Goal: Contribute content: Contribute content

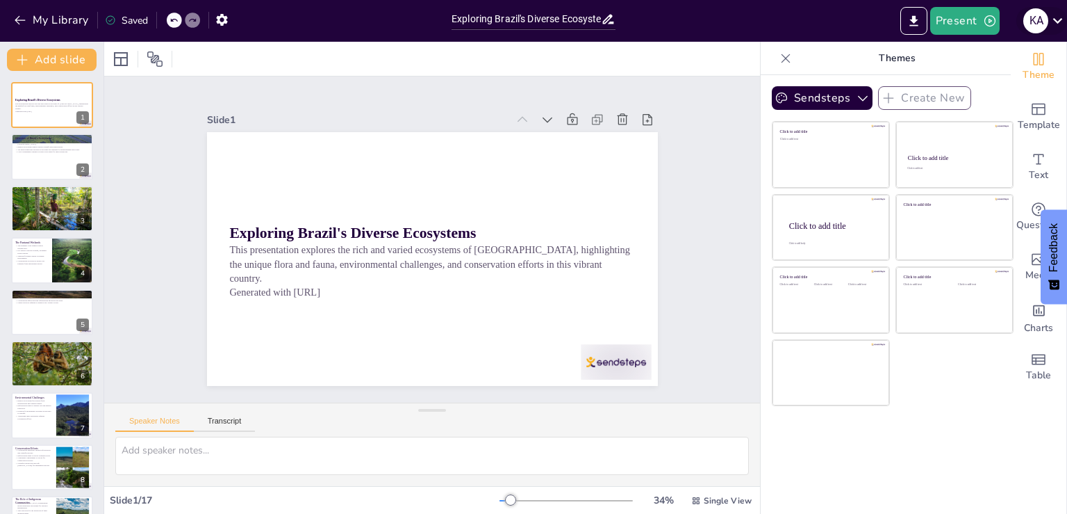
click at [1059, 22] on icon at bounding box center [1058, 21] width 10 height 6
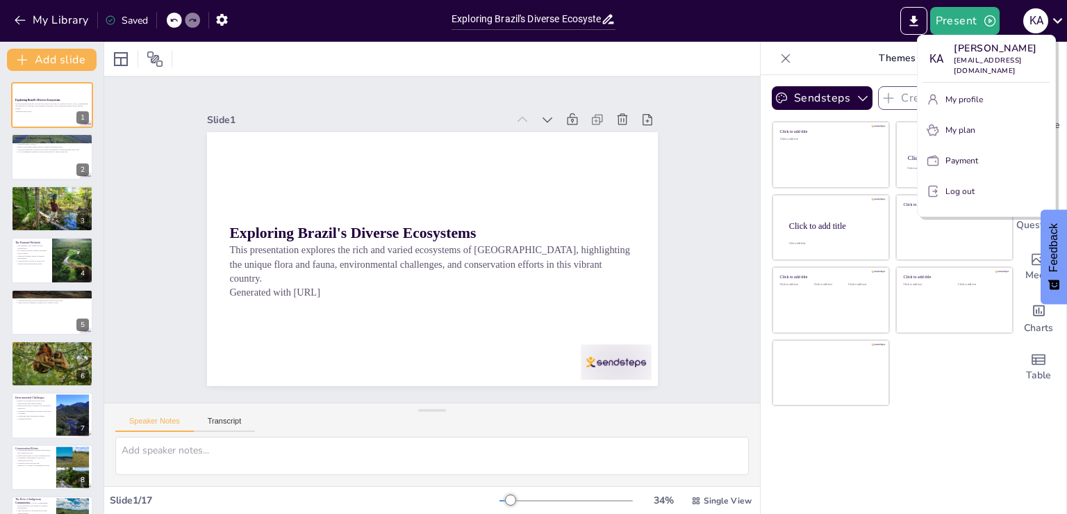
click at [860, 31] on div at bounding box center [533, 257] width 1067 height 514
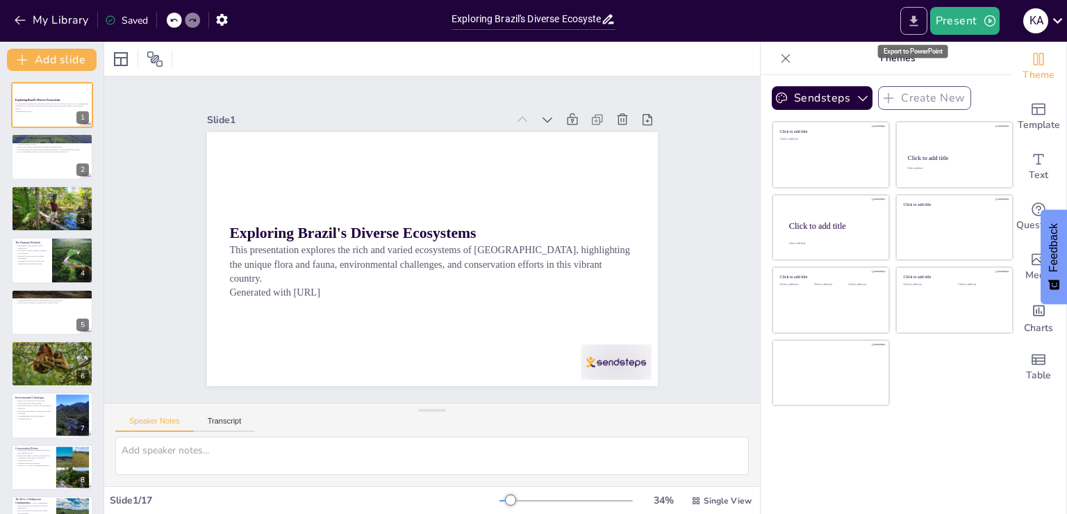
click at [910, 31] on button "Export to PowerPoint" at bounding box center [914, 21] width 27 height 28
click at [912, 30] on button "Export to PowerPoint" at bounding box center [914, 21] width 27 height 28
click at [915, 28] on button "Export to PowerPoint" at bounding box center [914, 21] width 27 height 28
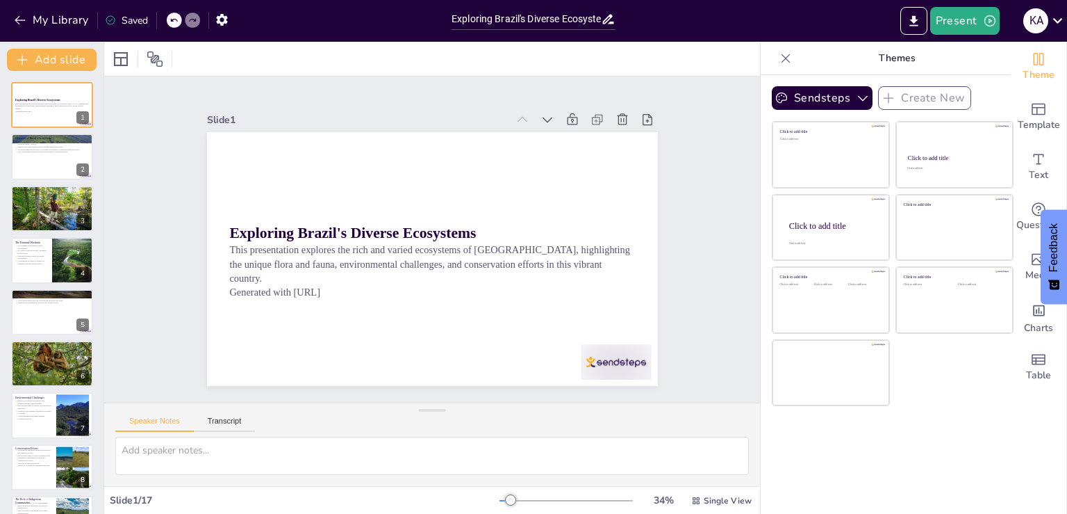
checkbox input "true"
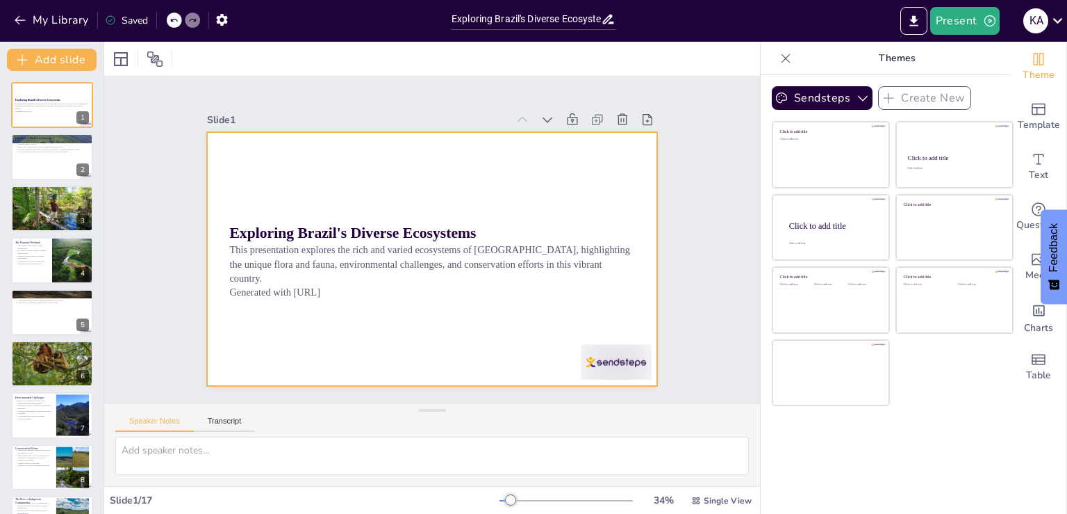
checkbox input "true"
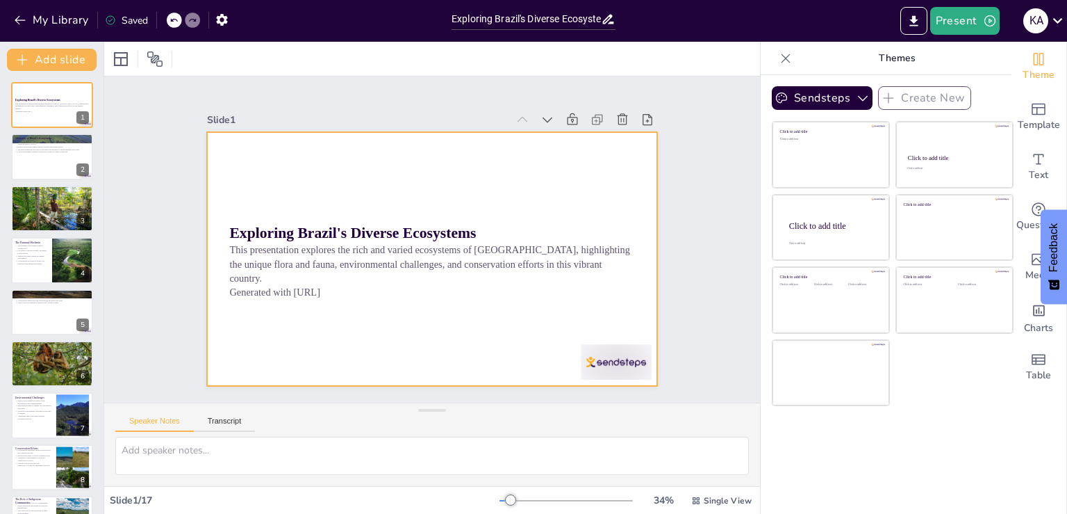
checkbox input "true"
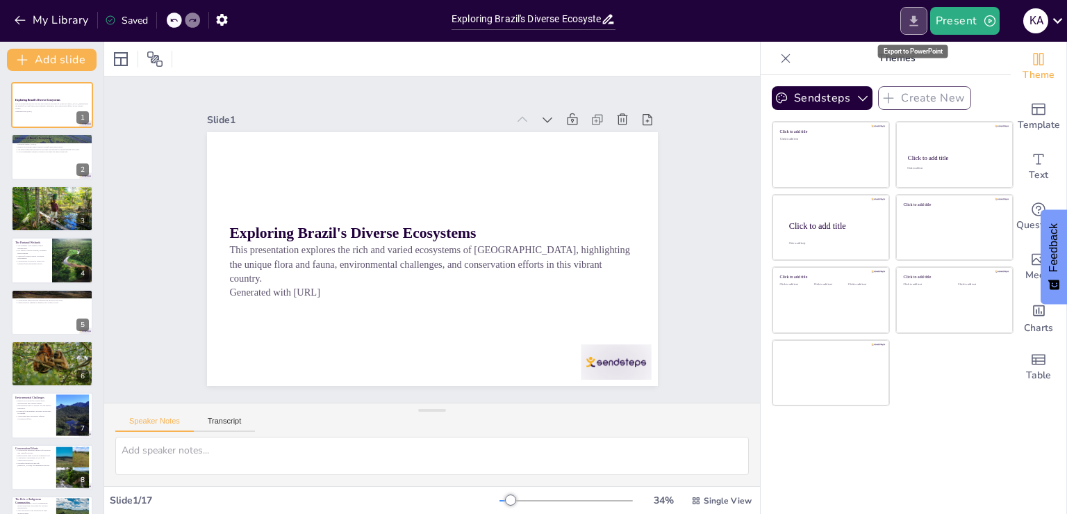
click at [918, 22] on icon "Export to PowerPoint" at bounding box center [914, 21] width 15 height 15
click at [1051, 13] on icon at bounding box center [1058, 20] width 19 height 19
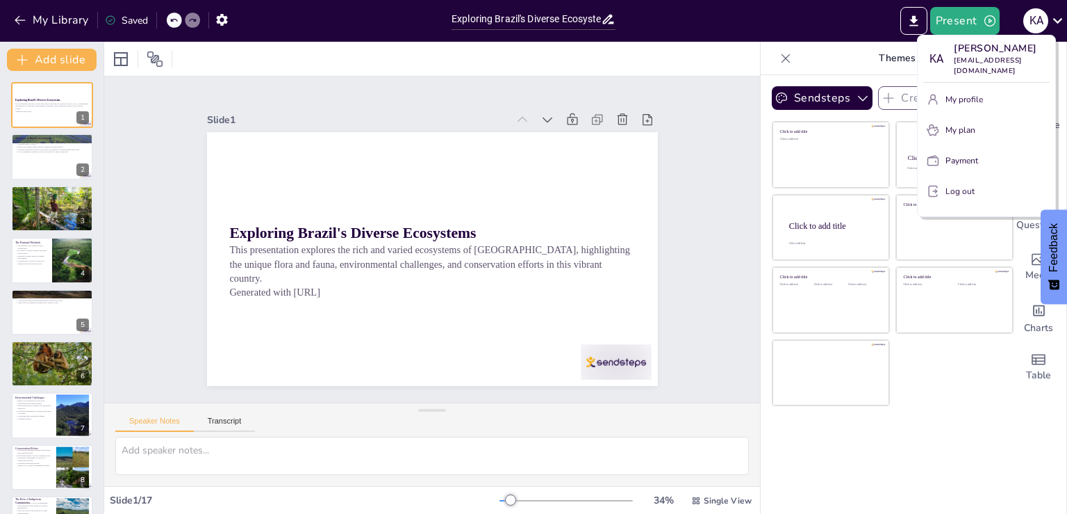
click at [599, 16] on div at bounding box center [533, 257] width 1067 height 514
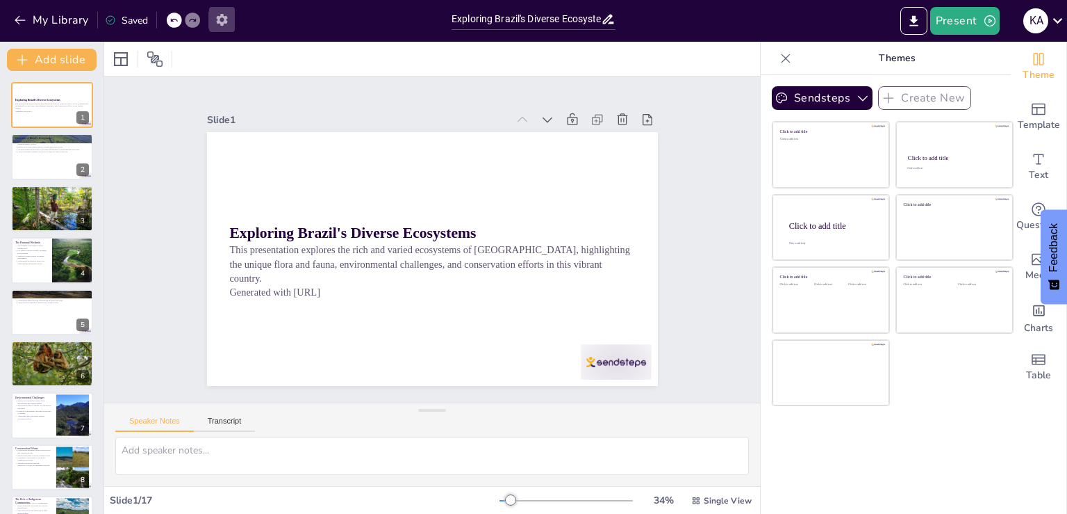
click at [215, 22] on icon "button" at bounding box center [222, 20] width 15 height 15
click at [222, 21] on icon "button" at bounding box center [222, 20] width 15 height 15
checkbox input "true"
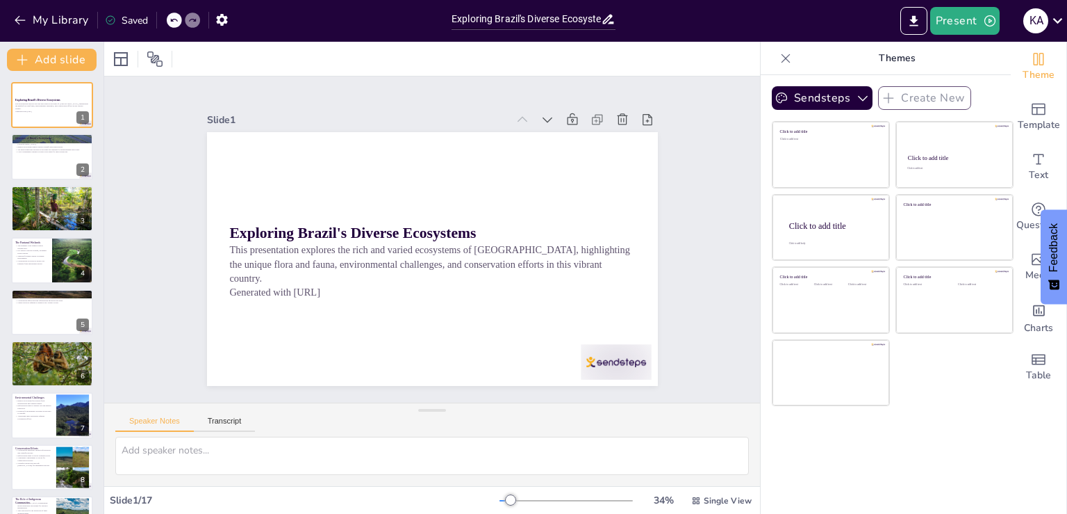
checkbox input "true"
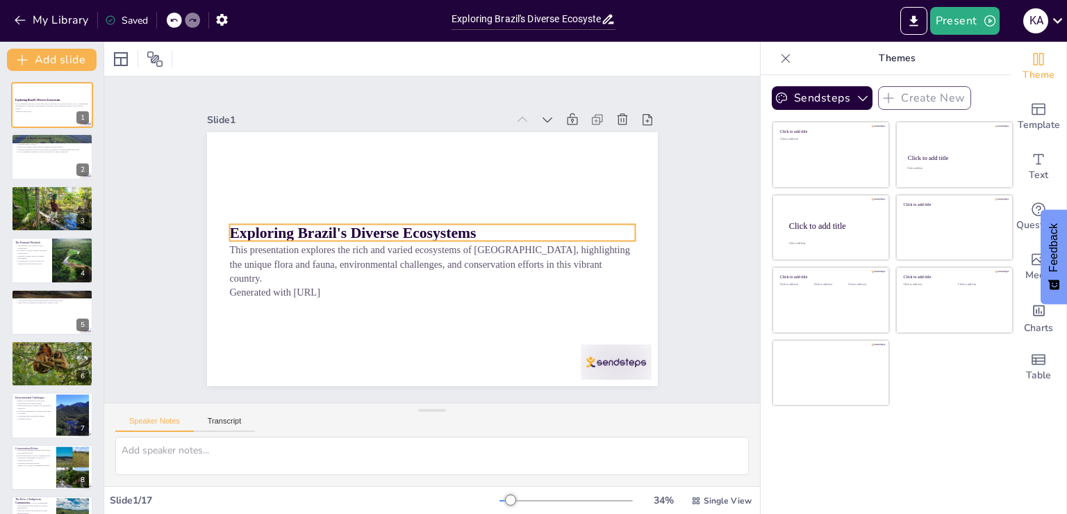
checkbox input "true"
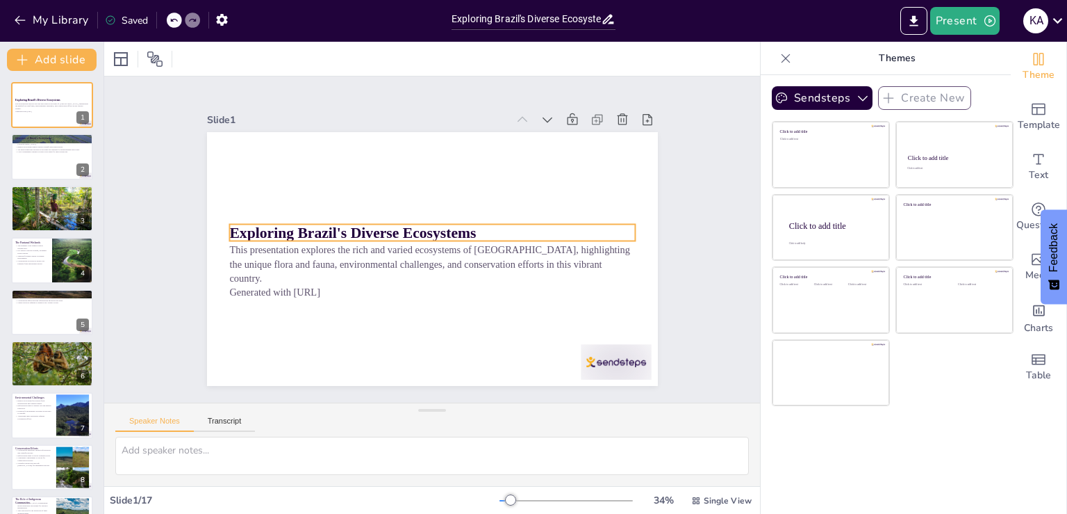
checkbox input "true"
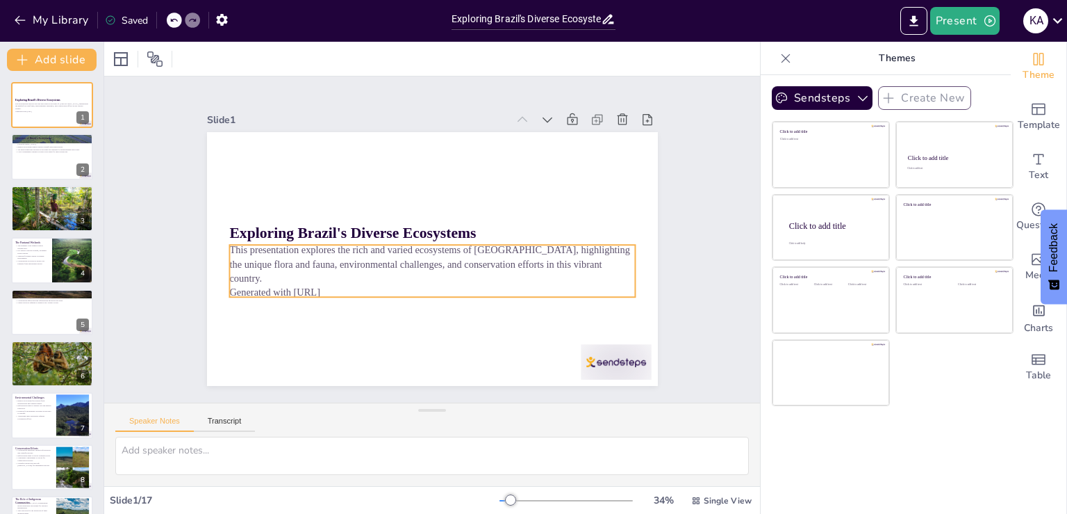
checkbox input "true"
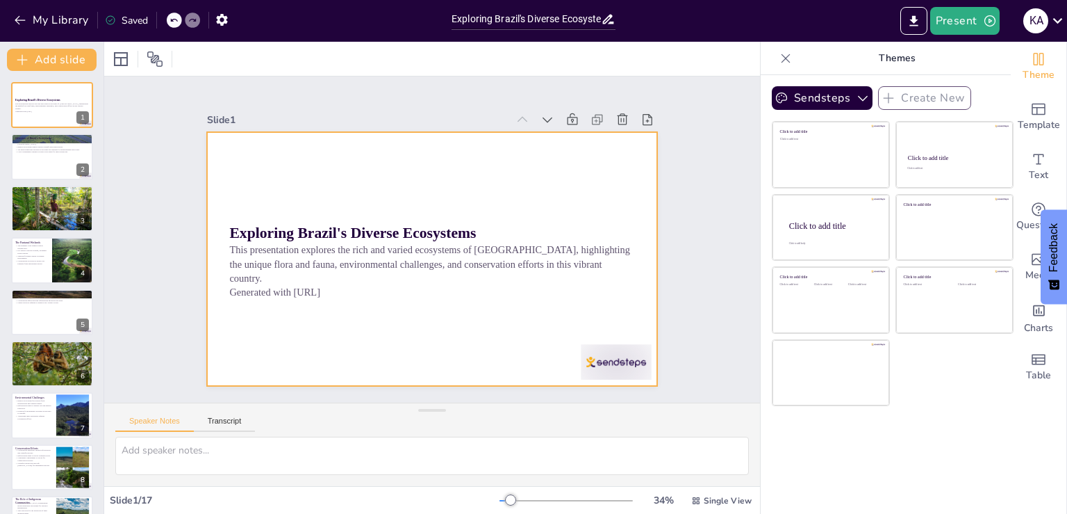
checkbox input "true"
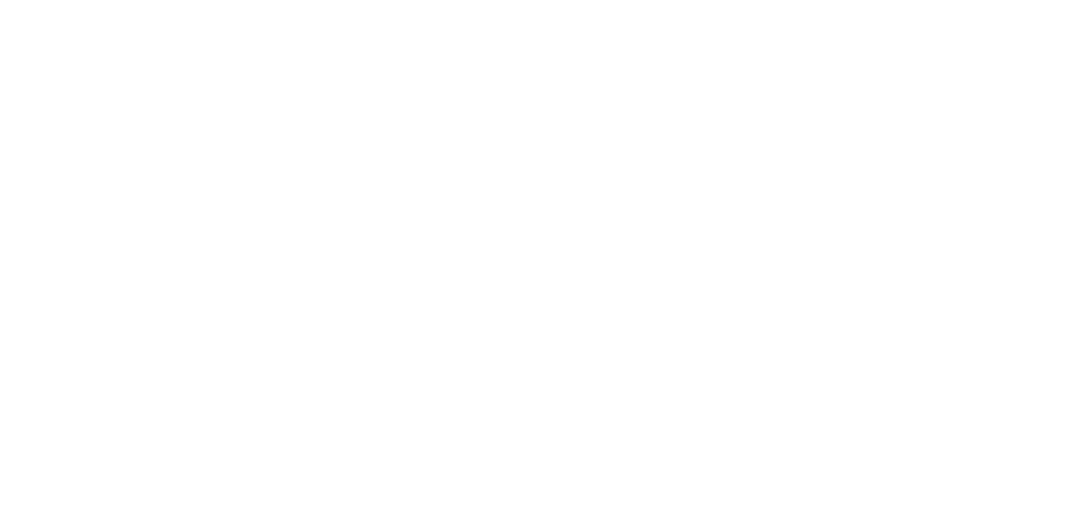
click at [869, 0] on html "We're offline Leave a message" at bounding box center [533, 0] width 1067 height 0
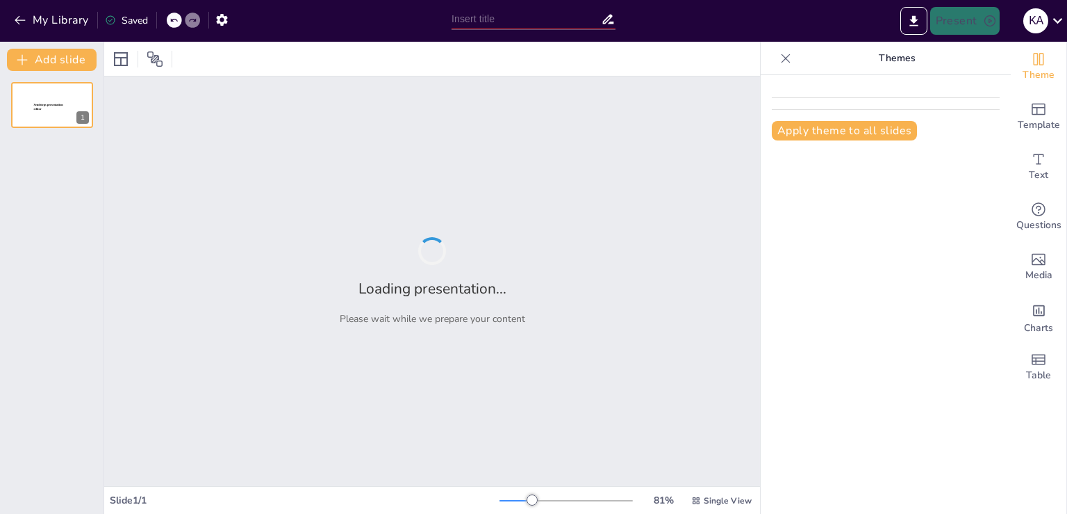
type input "Exploring Brazil's Diverse Ecosystems"
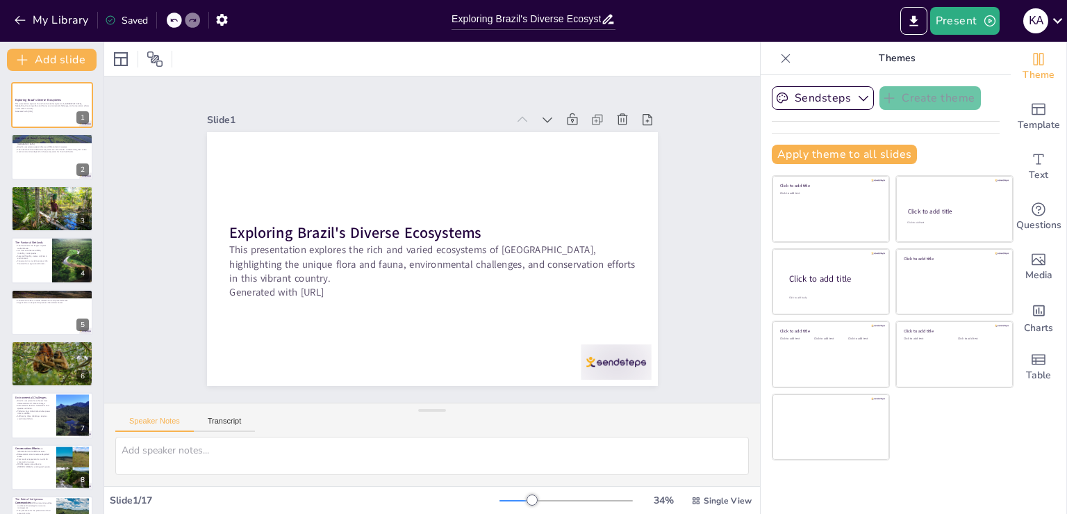
checkbox input "true"
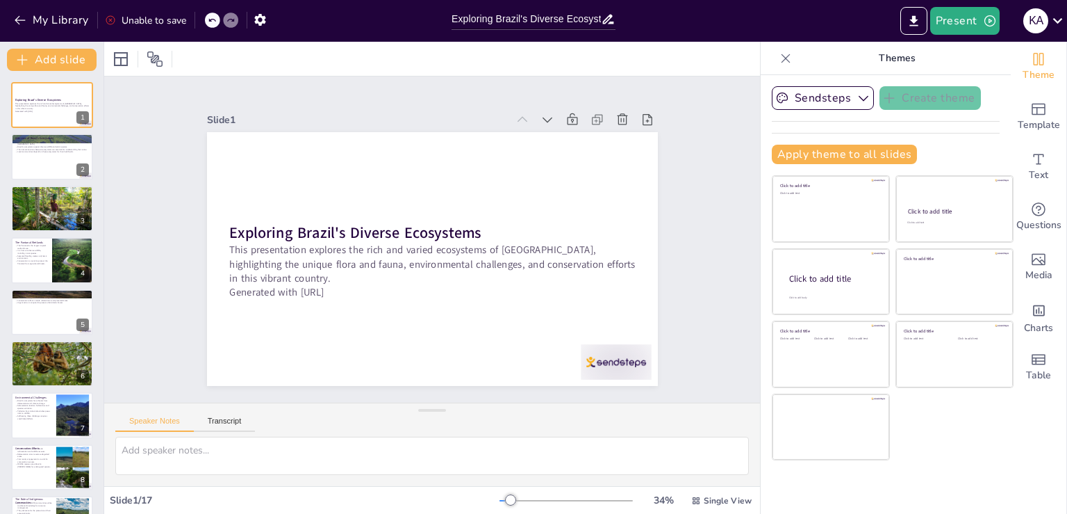
checkbox input "true"
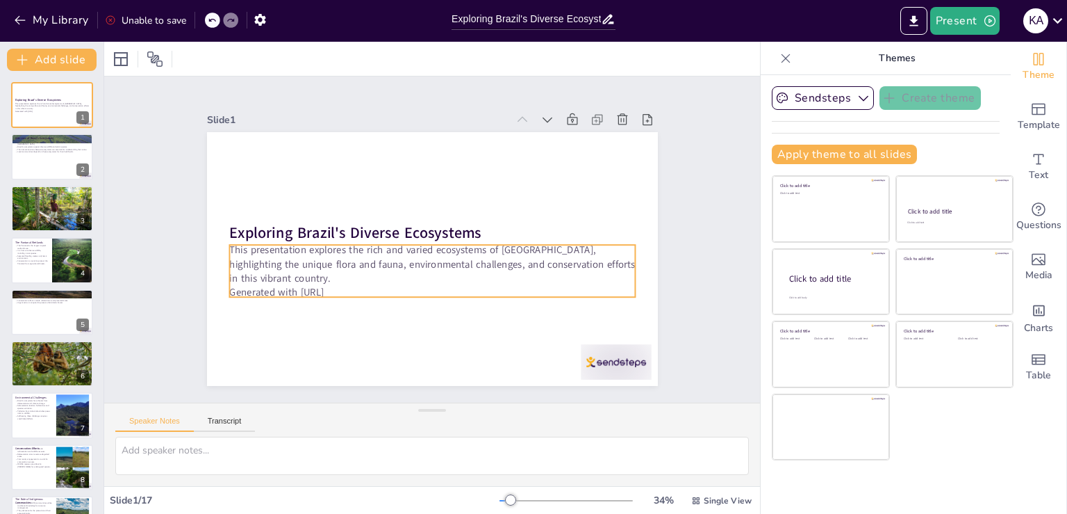
checkbox input "true"
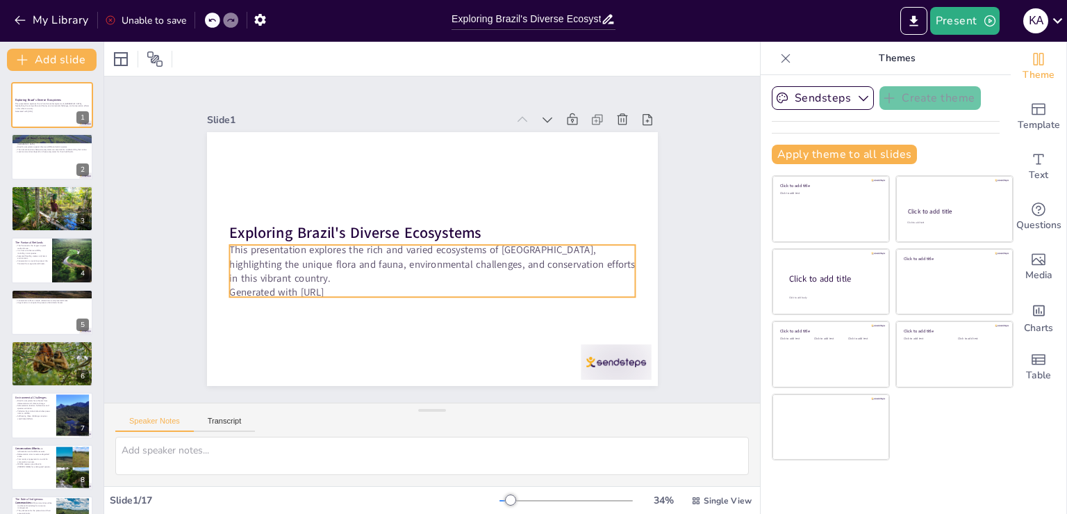
checkbox input "true"
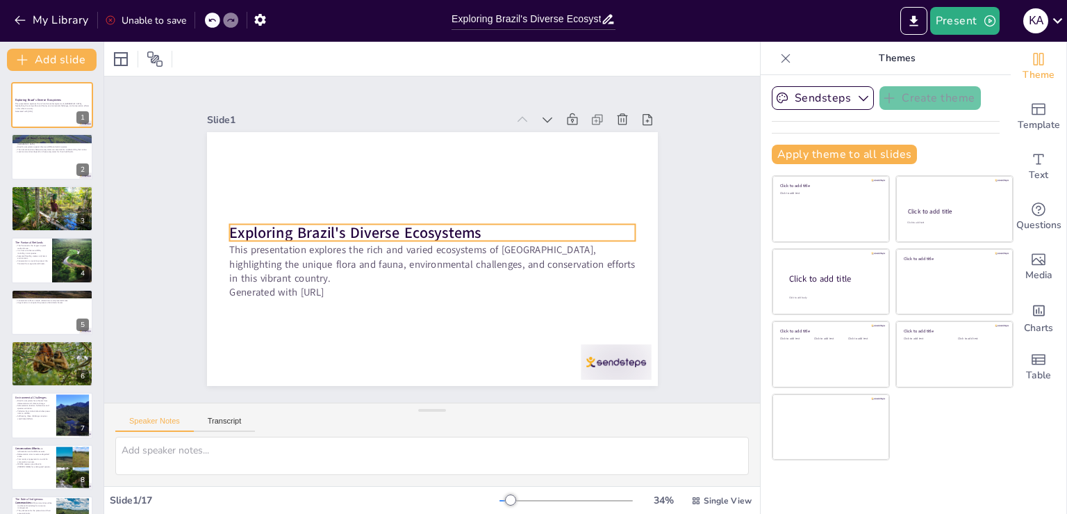
checkbox input "true"
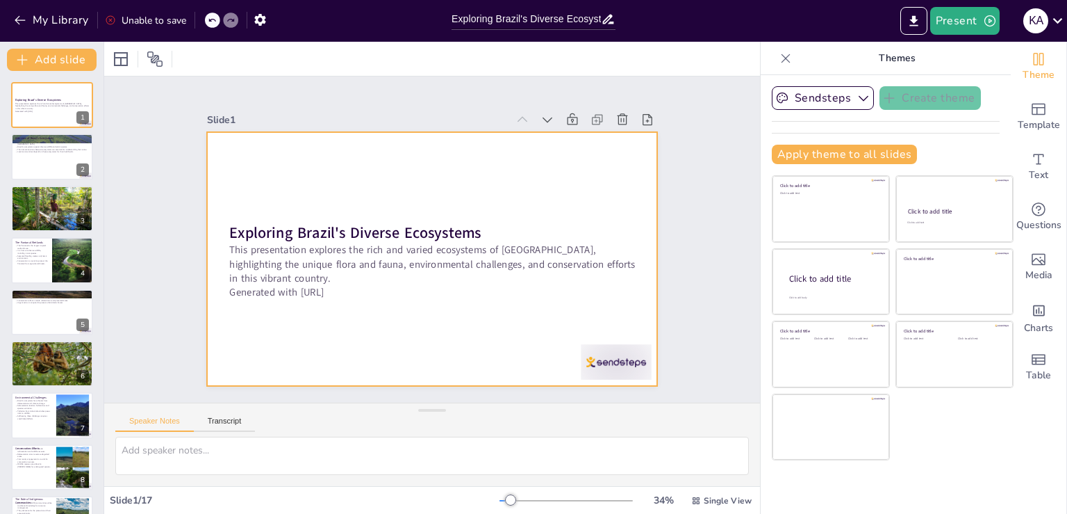
checkbox input "true"
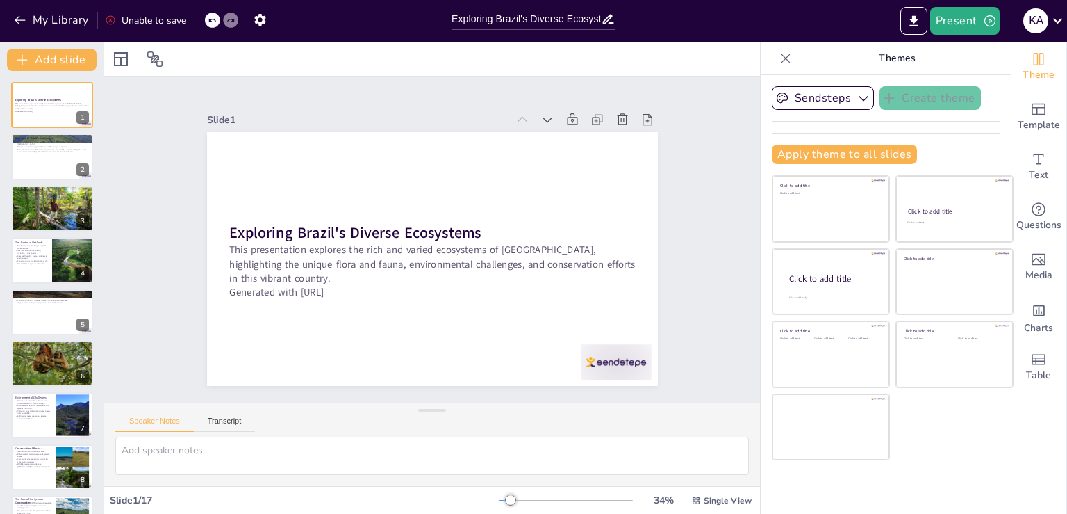
click at [151, 19] on div "Unable to save" at bounding box center [145, 20] width 81 height 13
click at [36, 13] on button "My Library" at bounding box center [52, 20] width 84 height 22
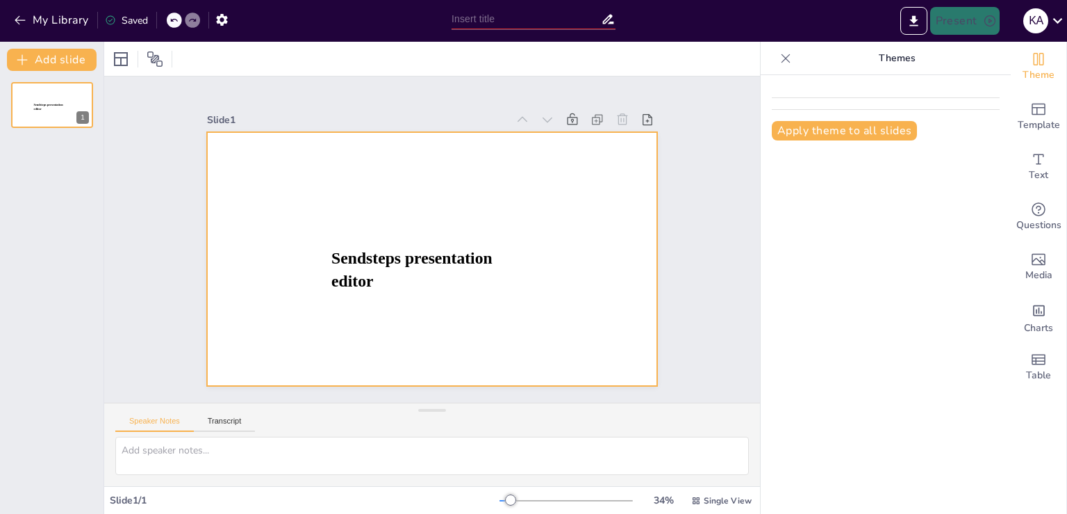
type input "Exploring Brazil's Diverse Ecosystems"
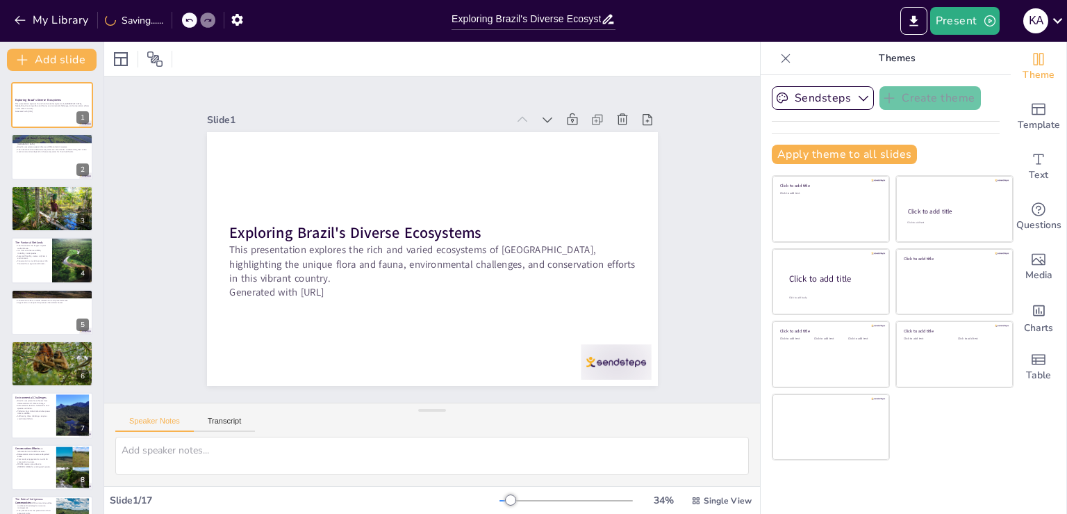
checkbox input "true"
drag, startPoint x: 0, startPoint y: 0, endPoint x: 269, endPoint y: 337, distance: 431.2
click at [269, 337] on div at bounding box center [432, 259] width 451 height 254
checkbox input "true"
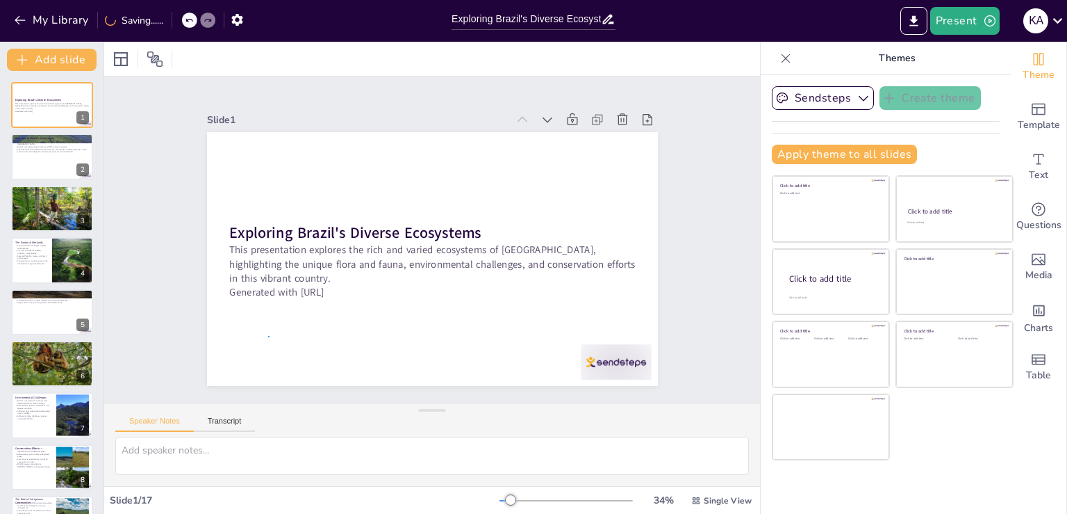
checkbox input "true"
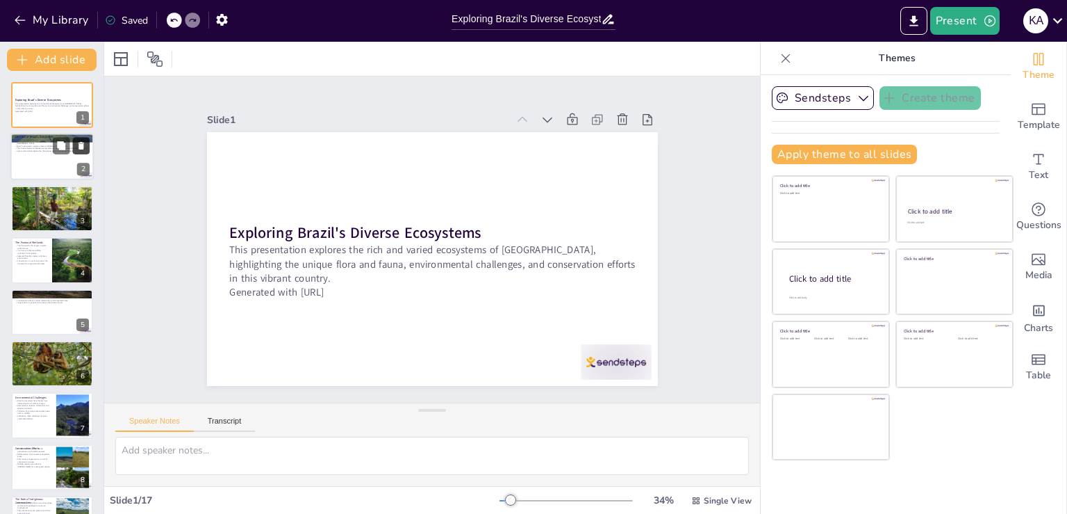
checkbox input "true"
click at [63, 151] on button at bounding box center [61, 146] width 17 height 17
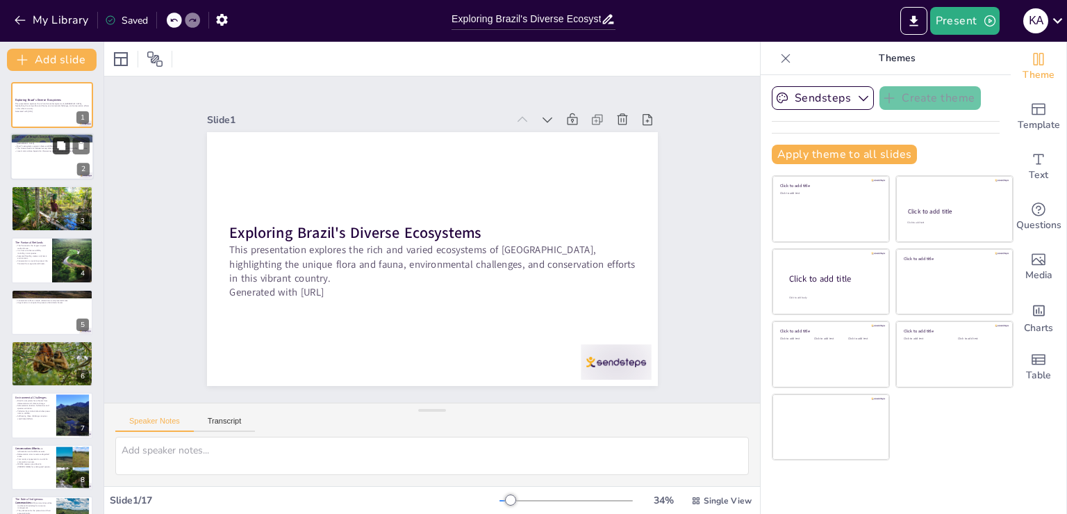
type textarea "Each ecosystem has its own unique characteristics and biodiversity, making Braz…"
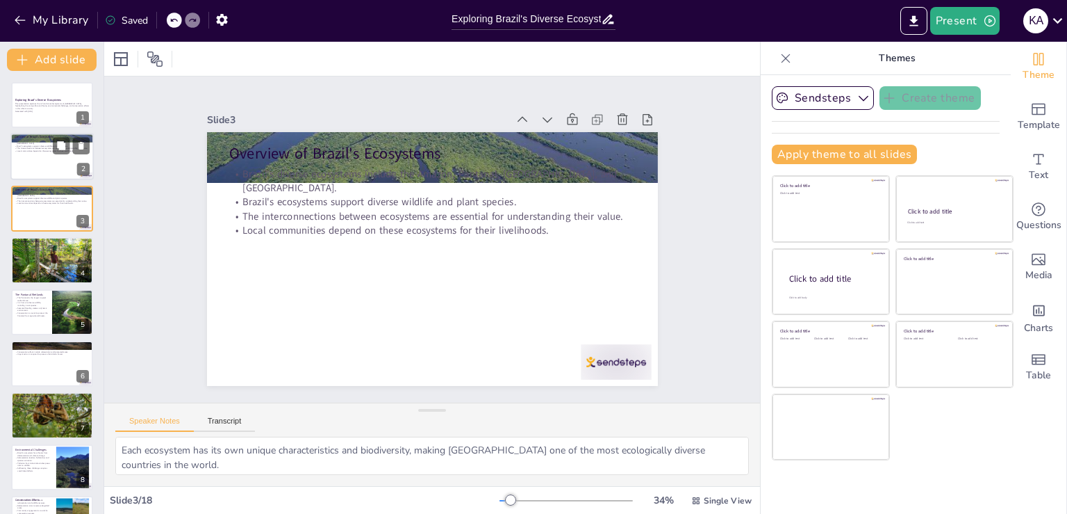
checkbox input "true"
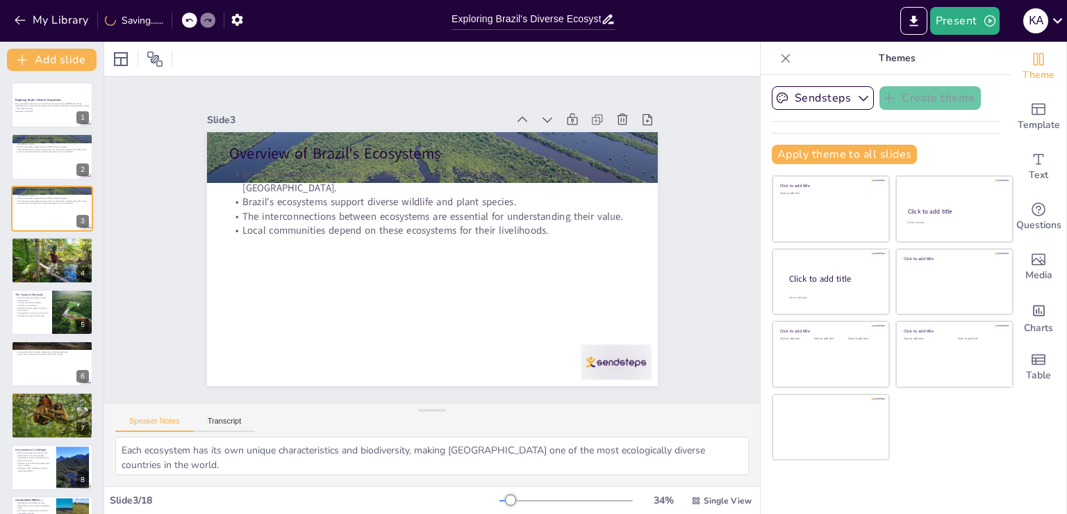
checkbox input "true"
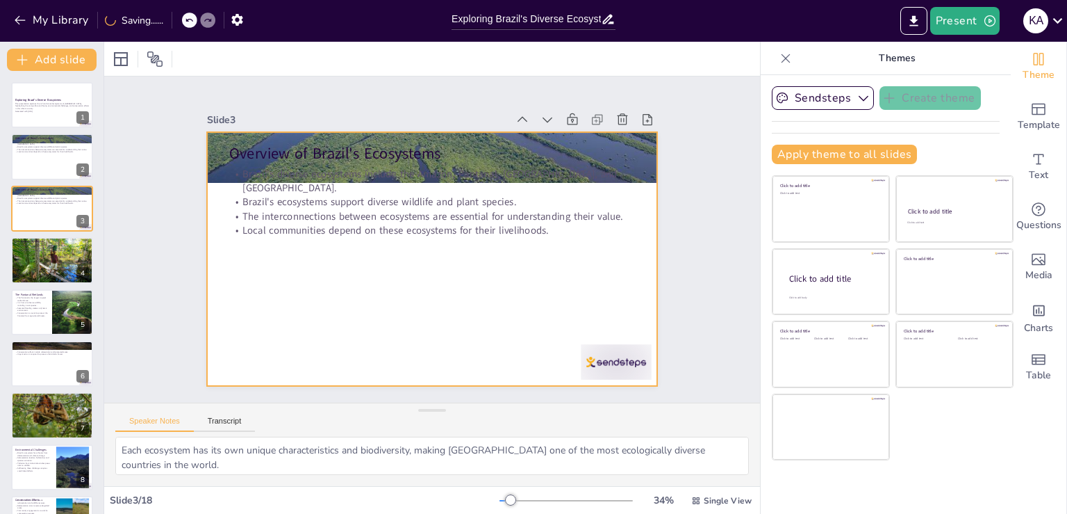
checkbox input "true"
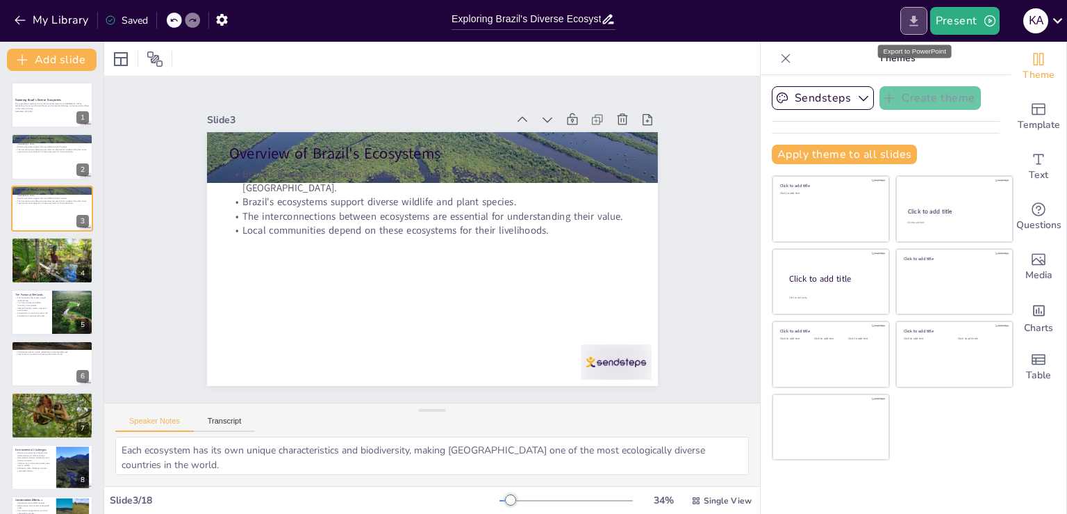
click at [906, 33] on button "Export to PowerPoint" at bounding box center [914, 21] width 27 height 28
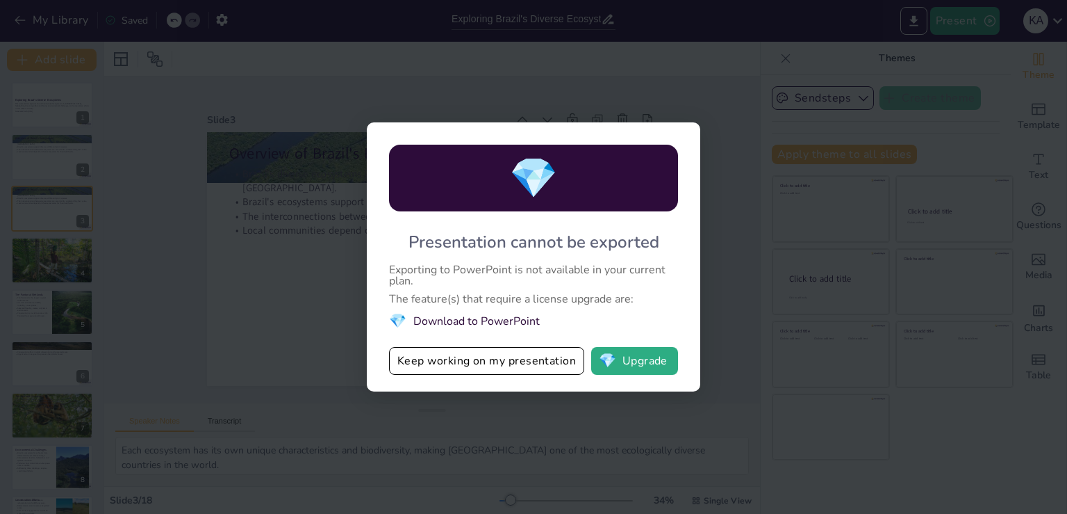
click at [827, 262] on div "💎 Presentation cannot be exported Exporting to PowerPoint is not available in y…" at bounding box center [533, 257] width 1067 height 514
click at [571, 365] on button "Keep working on my presentation" at bounding box center [486, 361] width 195 height 28
checkbox input "true"
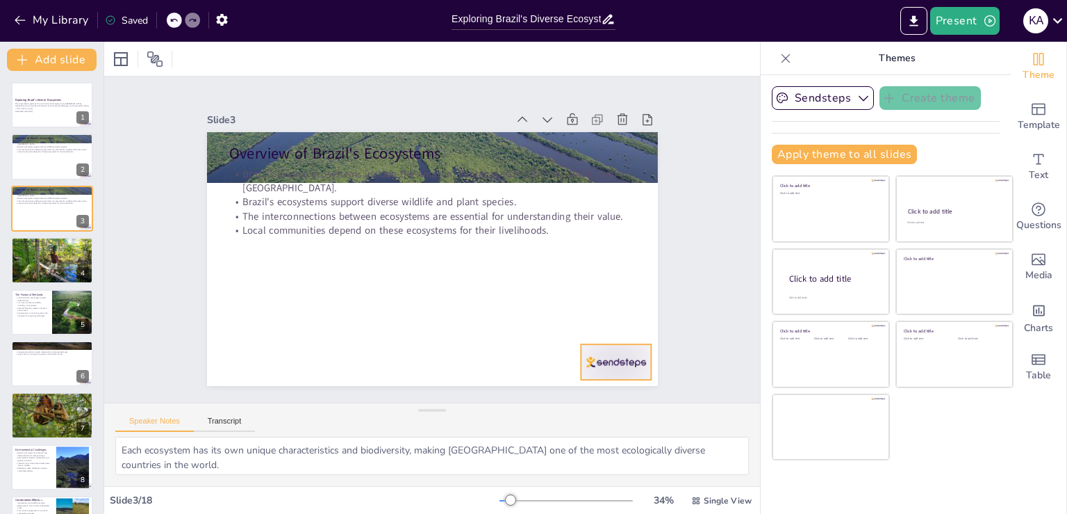
checkbox input "true"
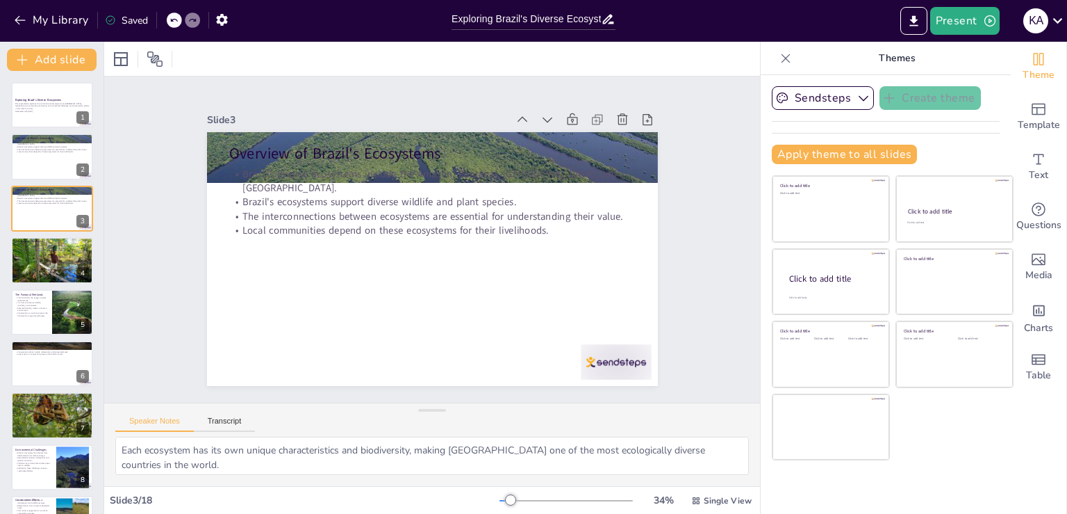
checkbox input "true"
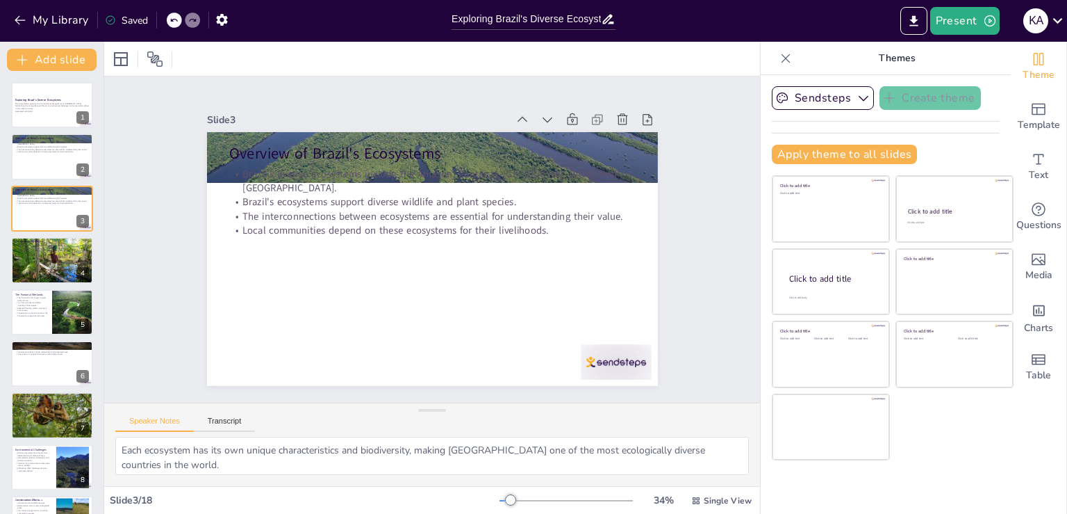
checkbox input "true"
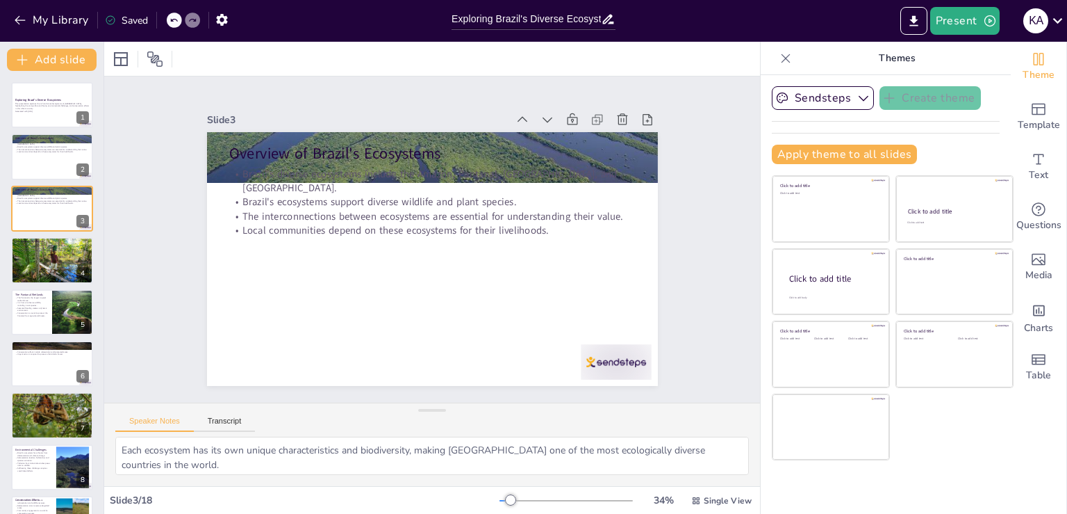
checkbox input "true"
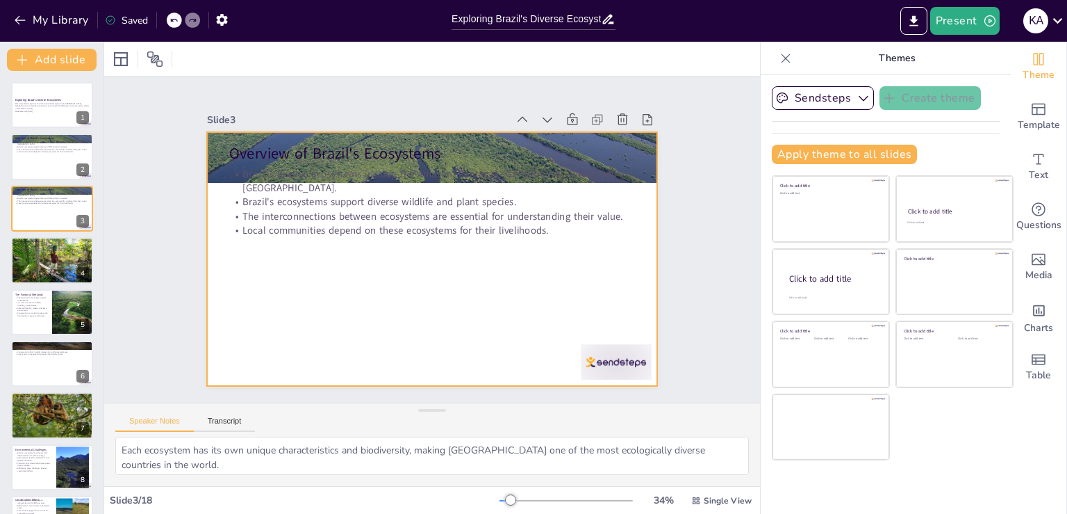
checkbox input "true"
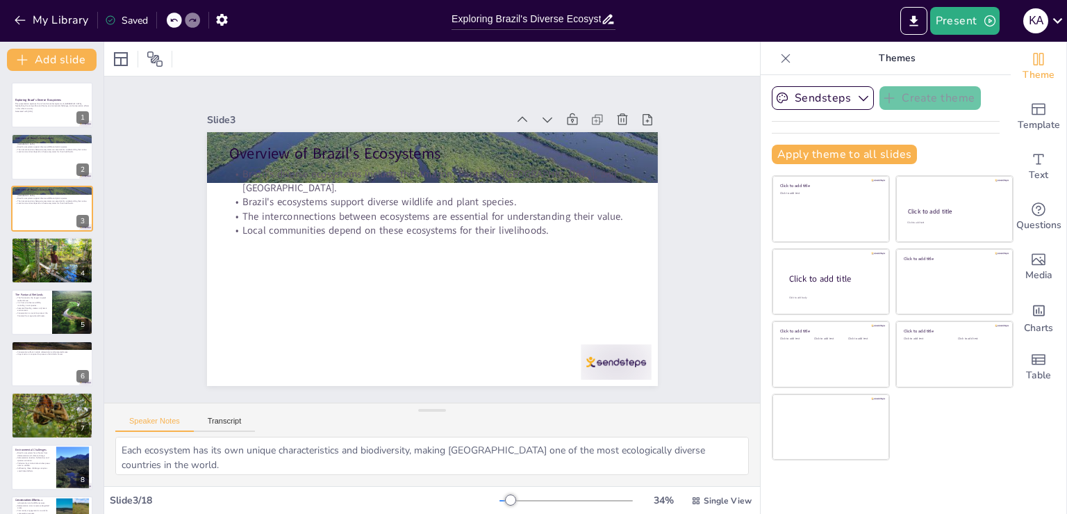
checkbox input "true"
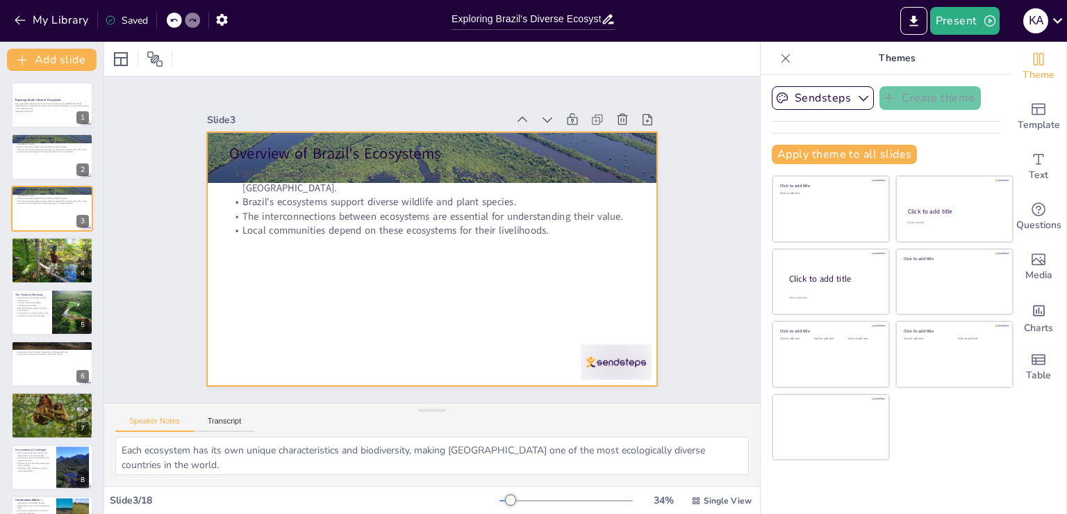
checkbox input "true"
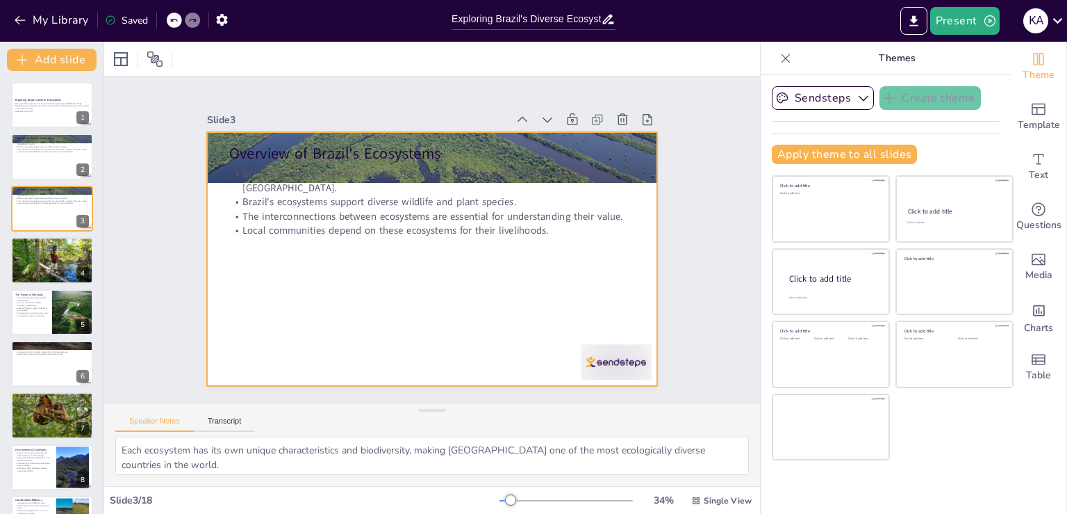
checkbox input "true"
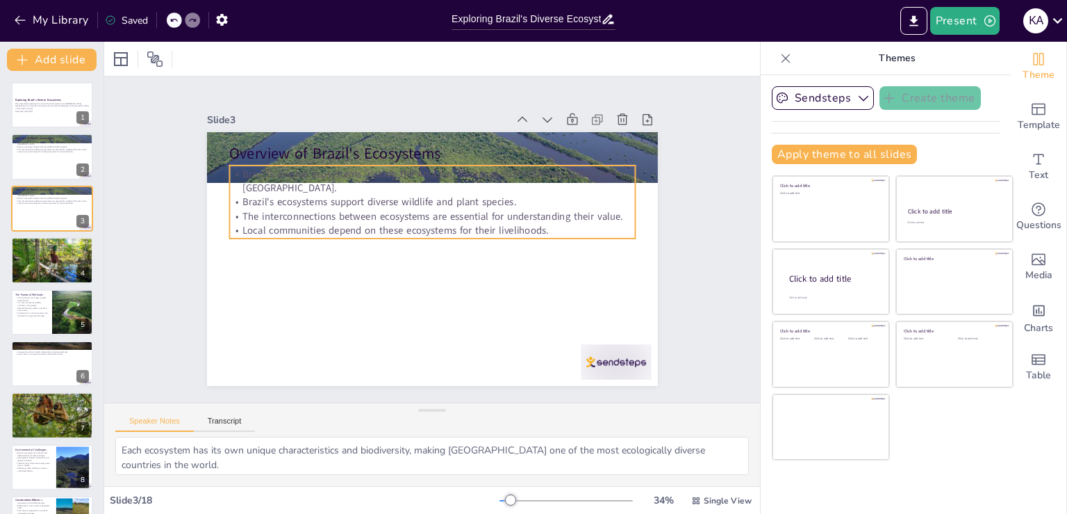
checkbox input "true"
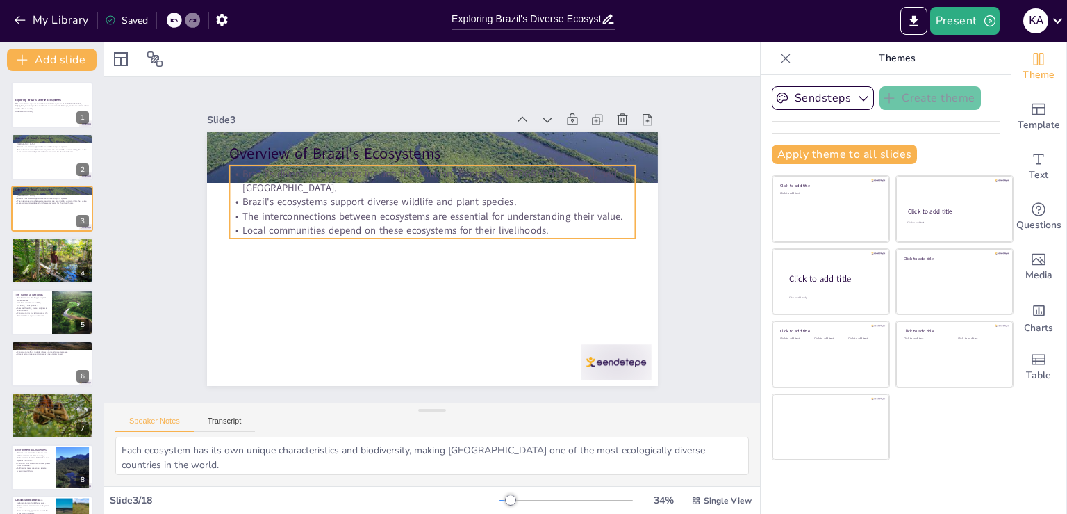
checkbox input "true"
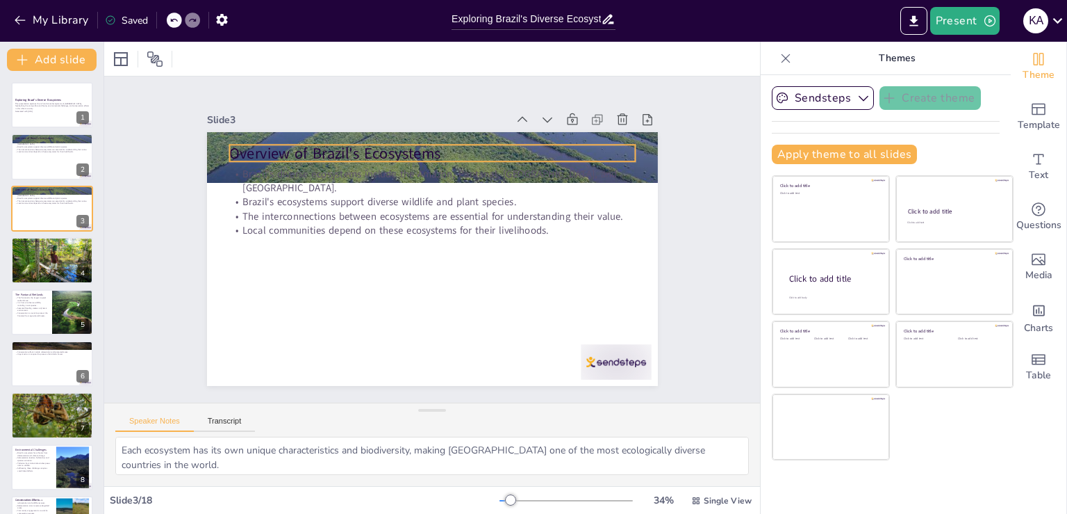
checkbox input "true"
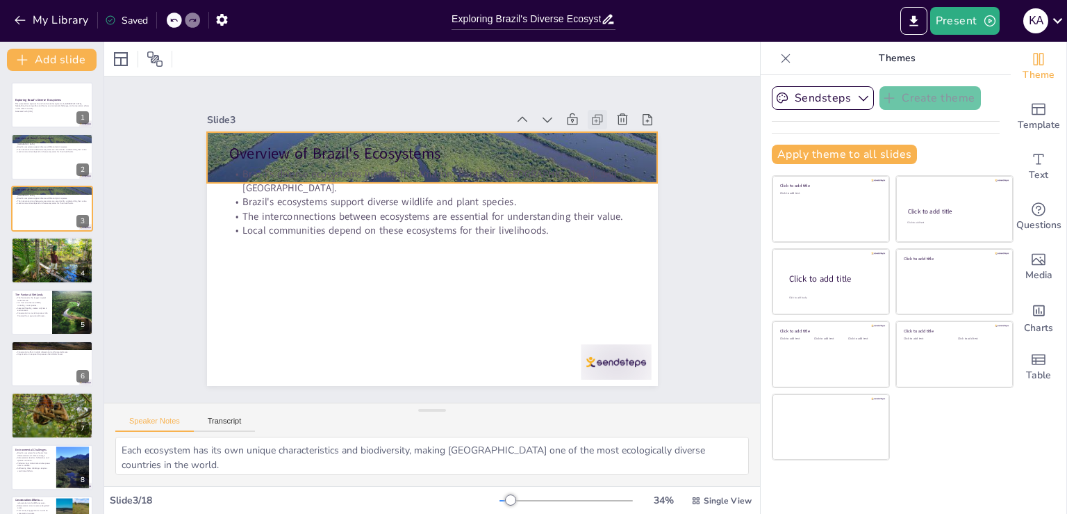
checkbox input "true"
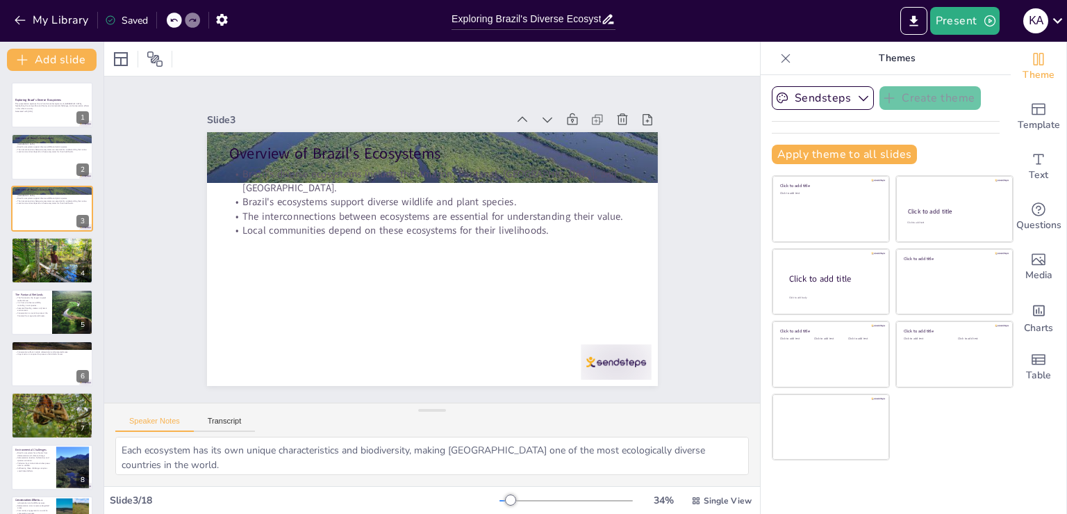
checkbox input "true"
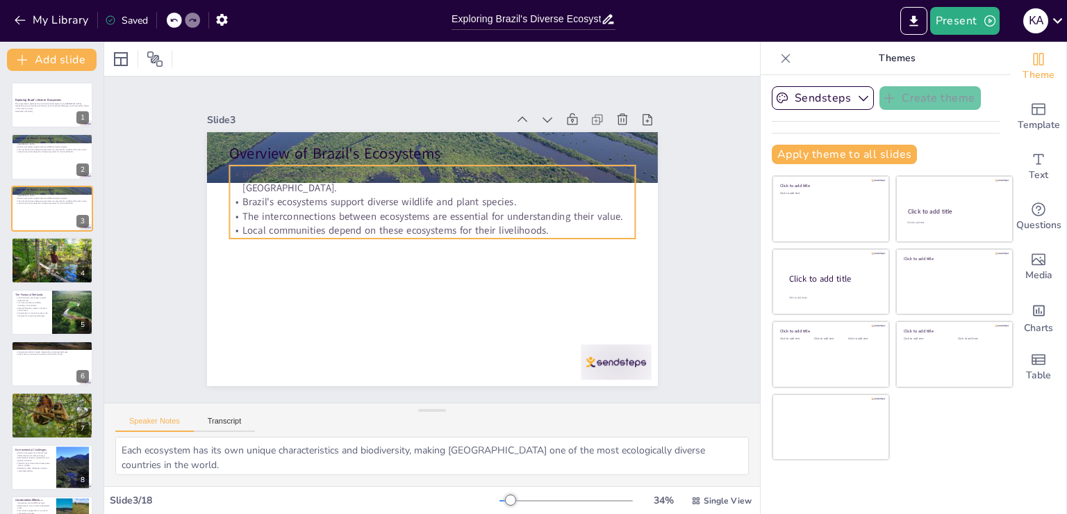
checkbox input "true"
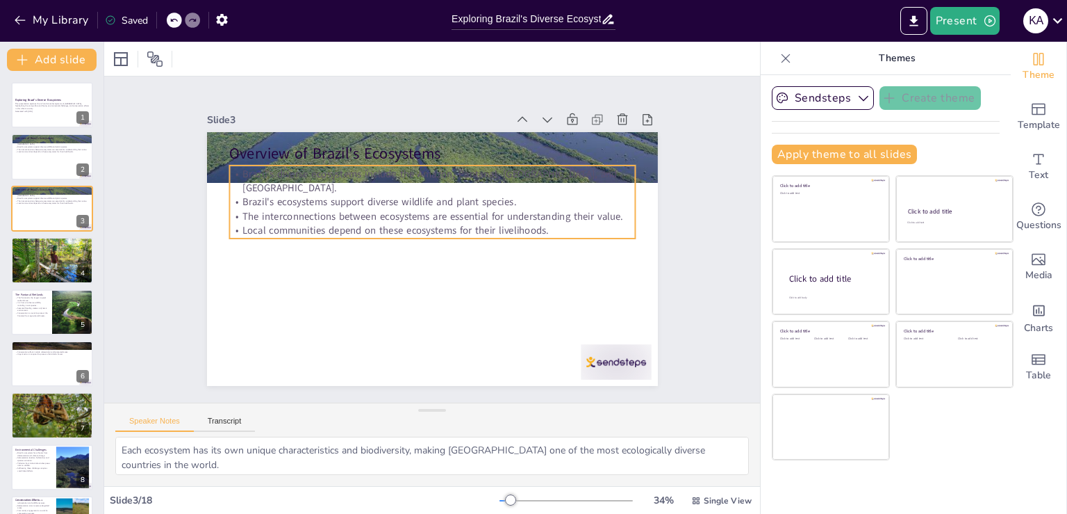
checkbox input "true"
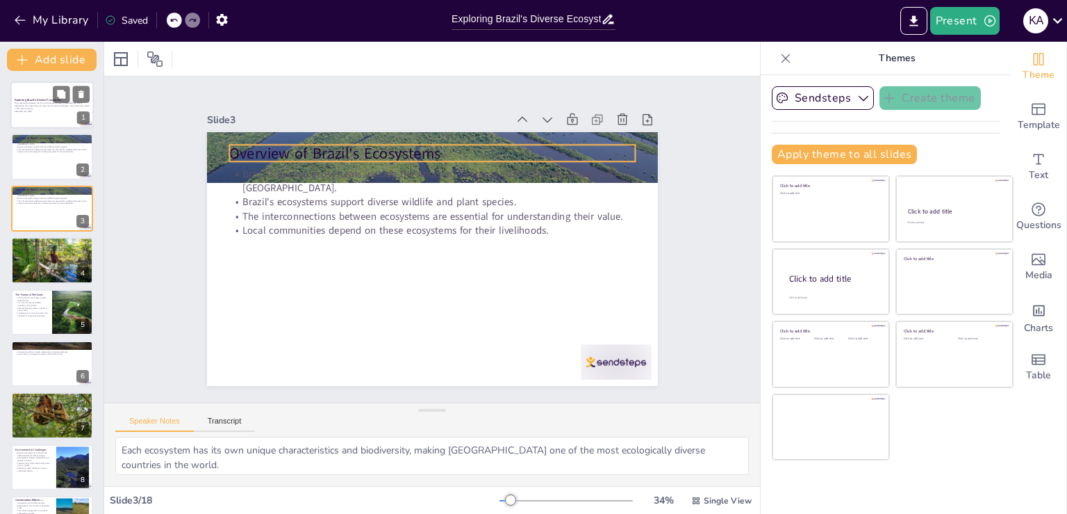
checkbox input "true"
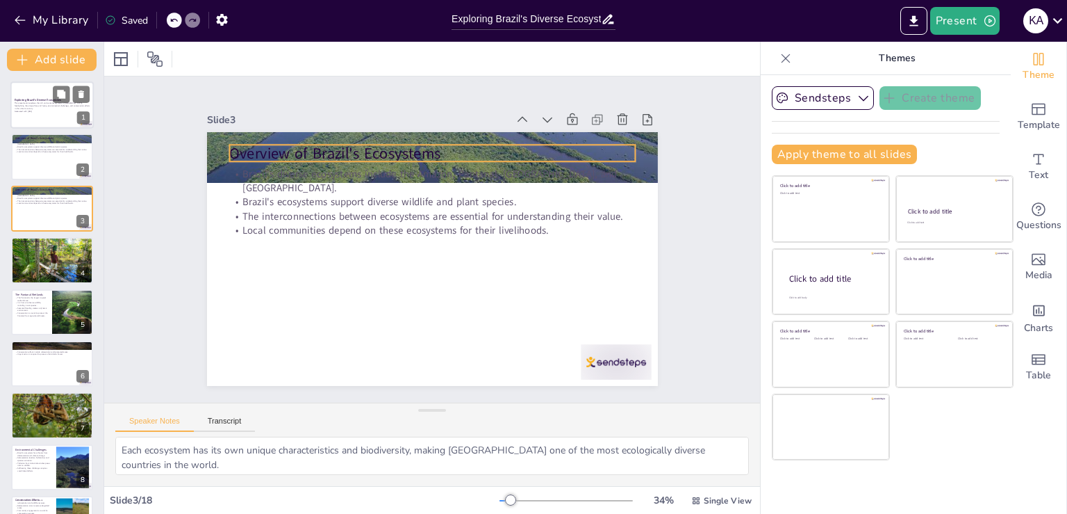
checkbox input "true"
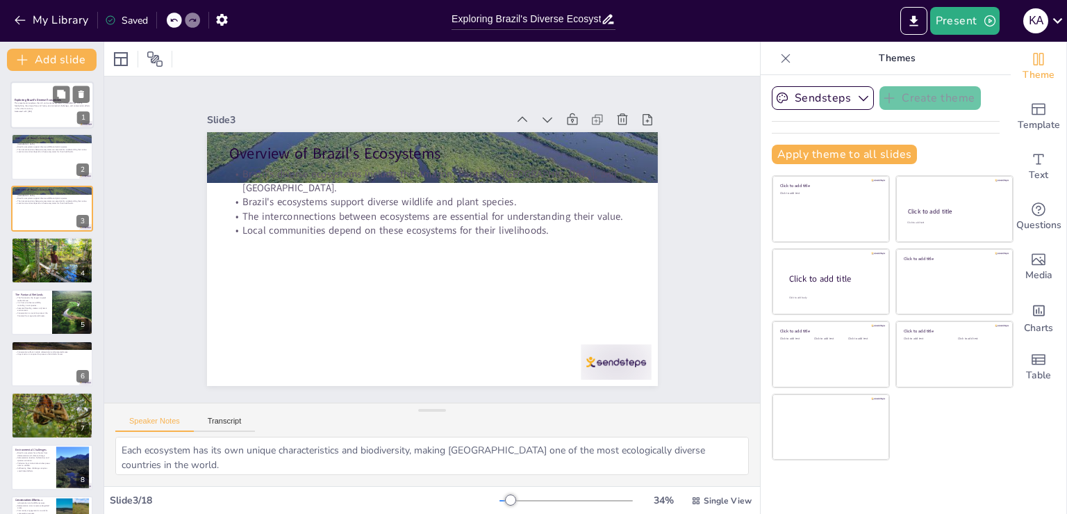
click at [46, 117] on div at bounding box center [51, 104] width 83 height 47
checkbox input "true"
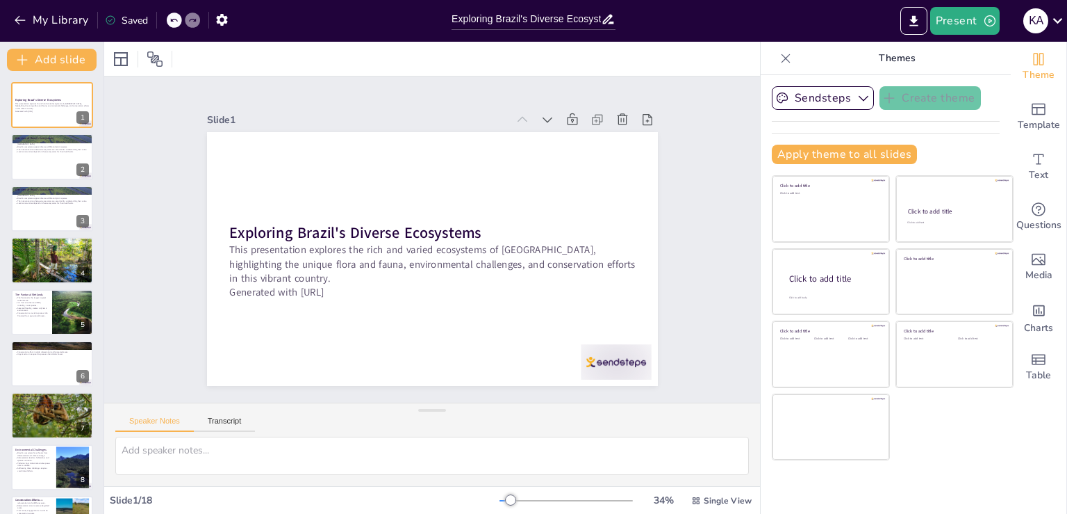
checkbox input "true"
drag, startPoint x: 46, startPoint y: 117, endPoint x: 382, endPoint y: 141, distance: 336.5
click at [382, 141] on div at bounding box center [432, 259] width 451 height 254
checkbox input "true"
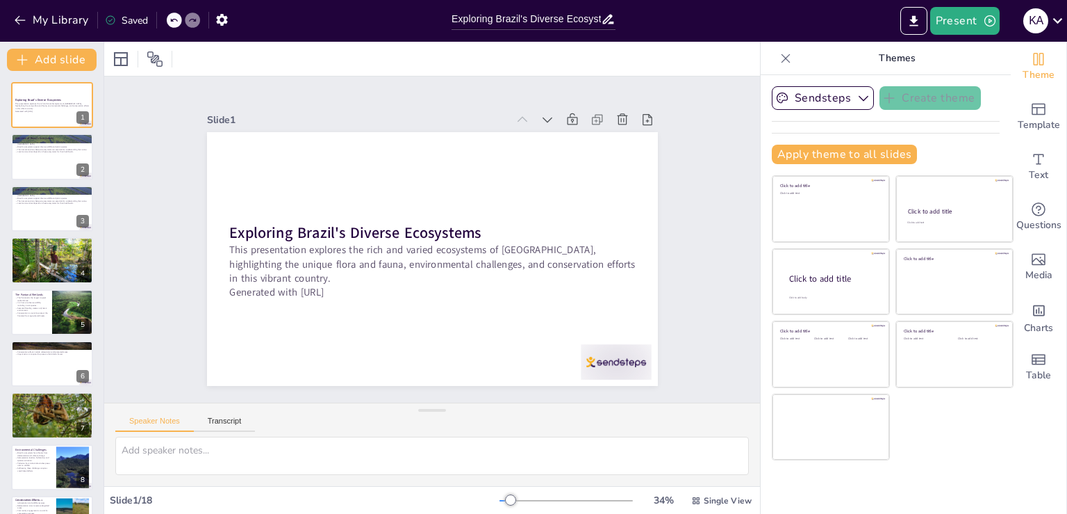
checkbox input "true"
click at [588, 110] on div at bounding box center [597, 119] width 19 height 19
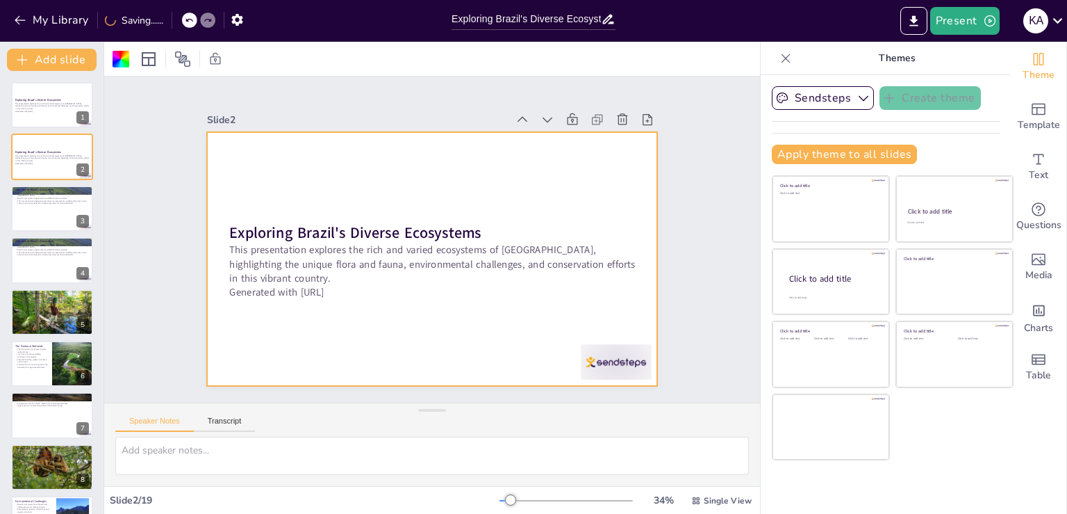
click at [588, 110] on div at bounding box center [597, 119] width 19 height 19
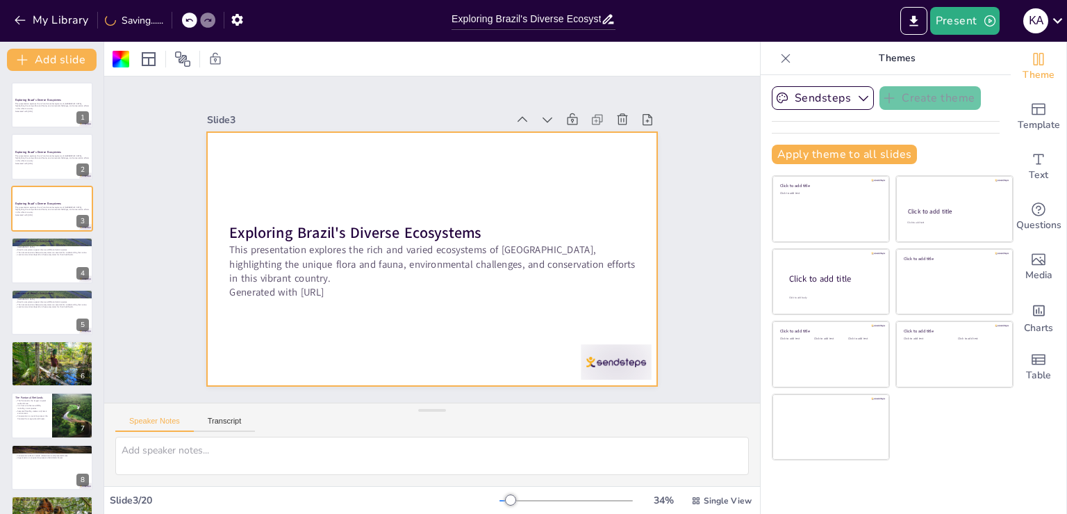
click at [588, 110] on div at bounding box center [597, 119] width 19 height 19
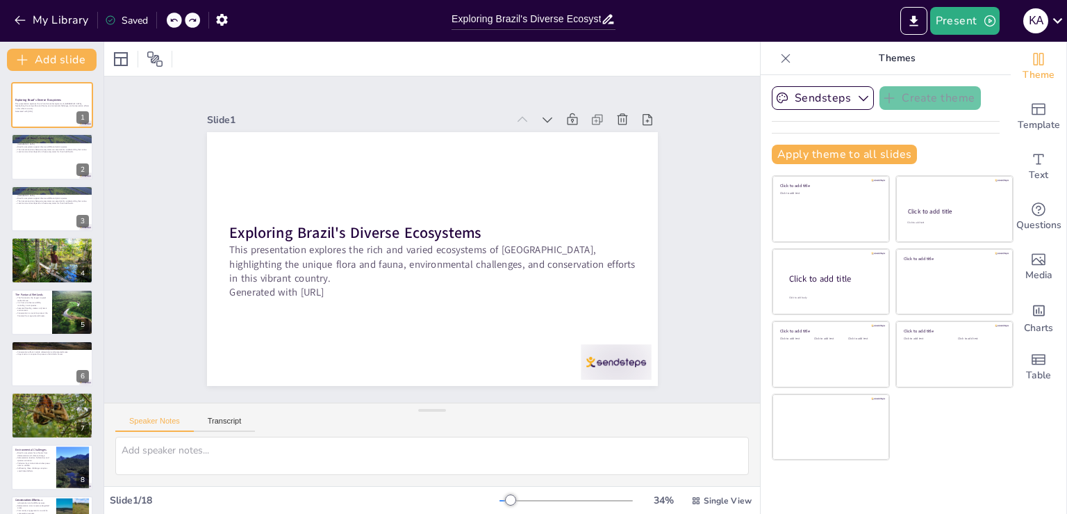
checkbox input "true"
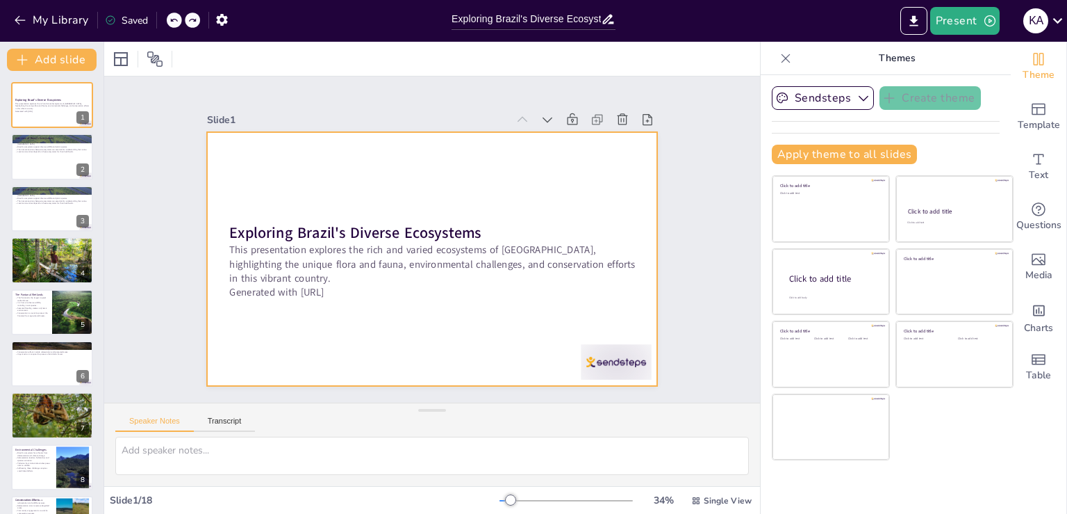
checkbox input "true"
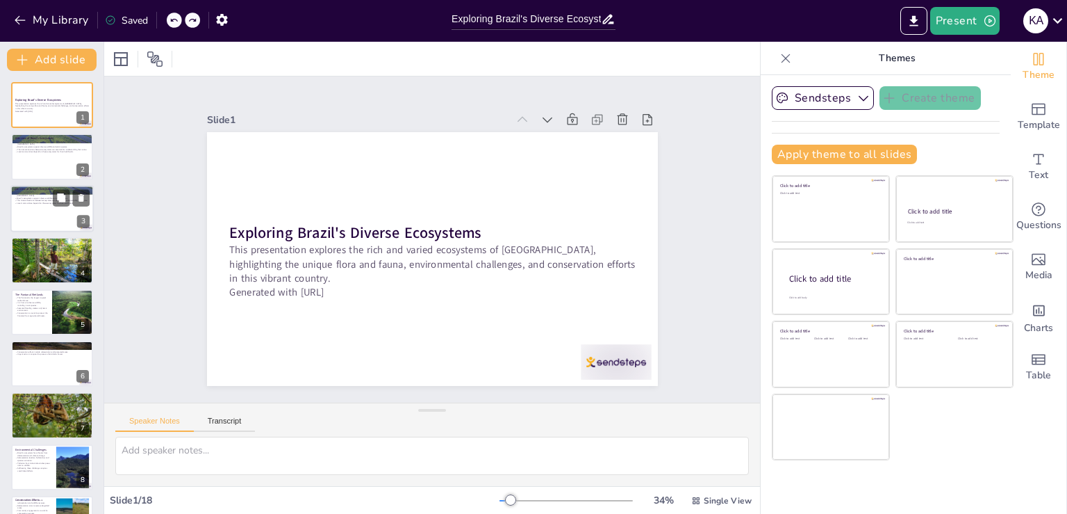
checkbox input "true"
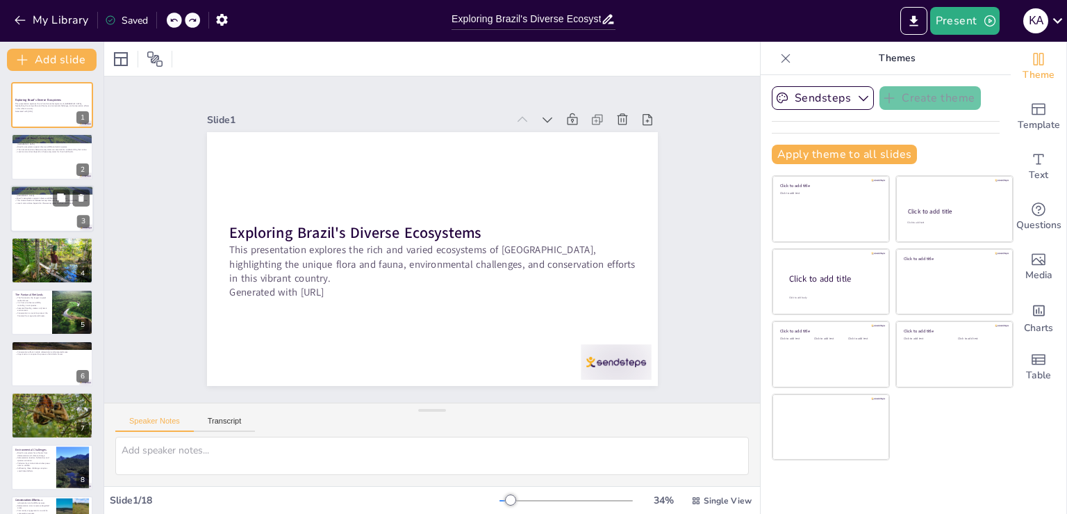
checkbox input "true"
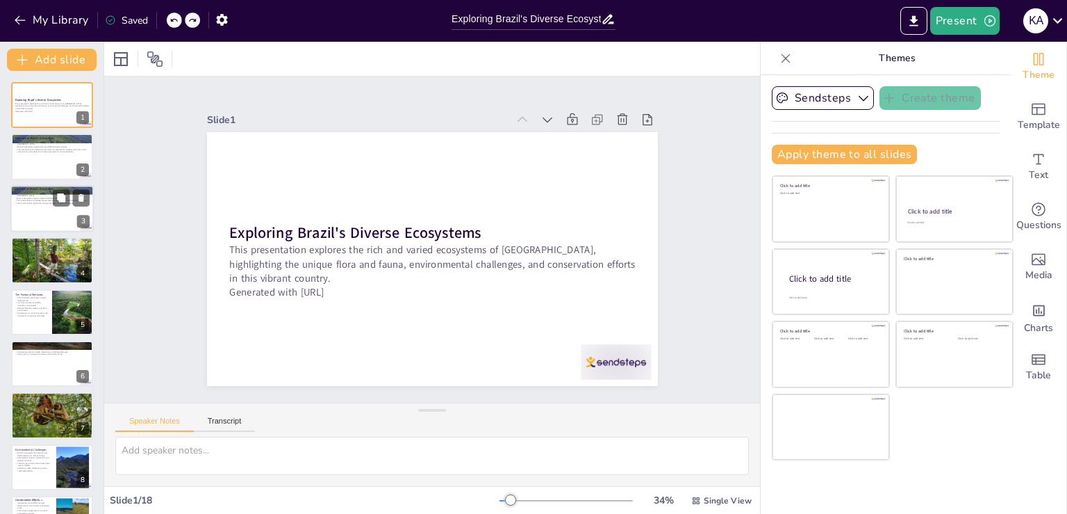
checkbox input "true"
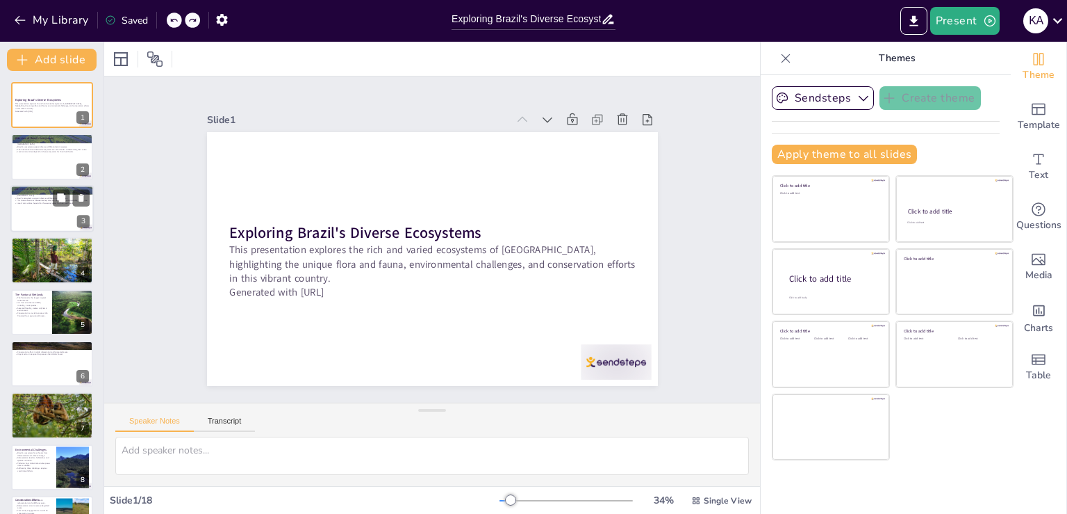
checkbox input "true"
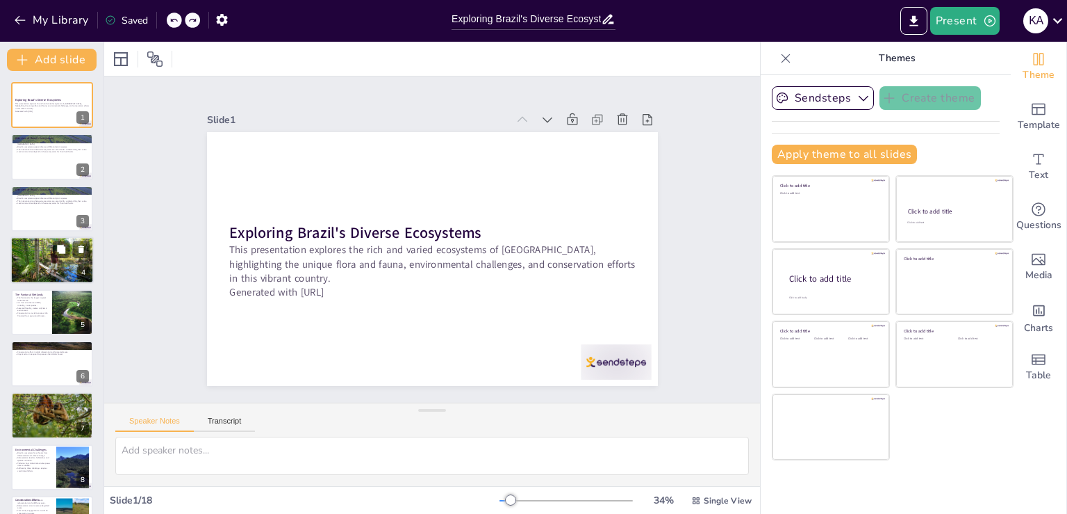
checkbox input "true"
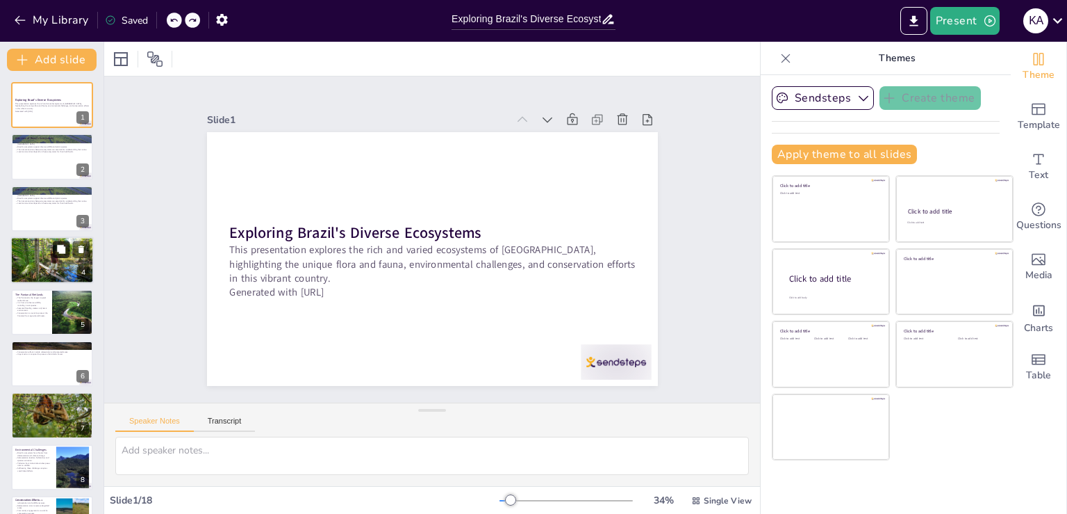
checkbox input "true"
click at [57, 243] on button at bounding box center [61, 249] width 17 height 17
type textarea "Its vastness contributes to its ecological significance, supporting an incredib…"
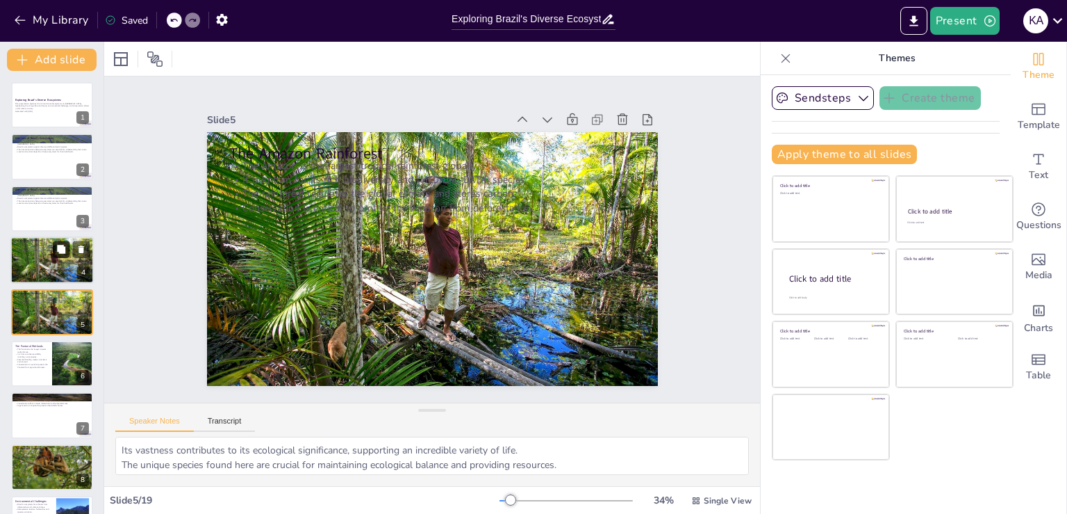
scroll to position [19, 0]
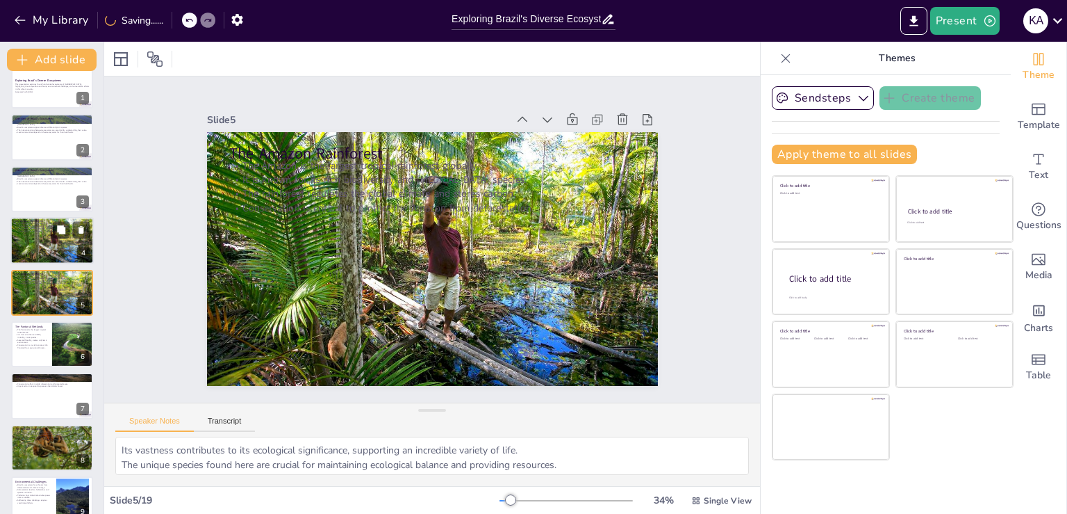
checkbox input "true"
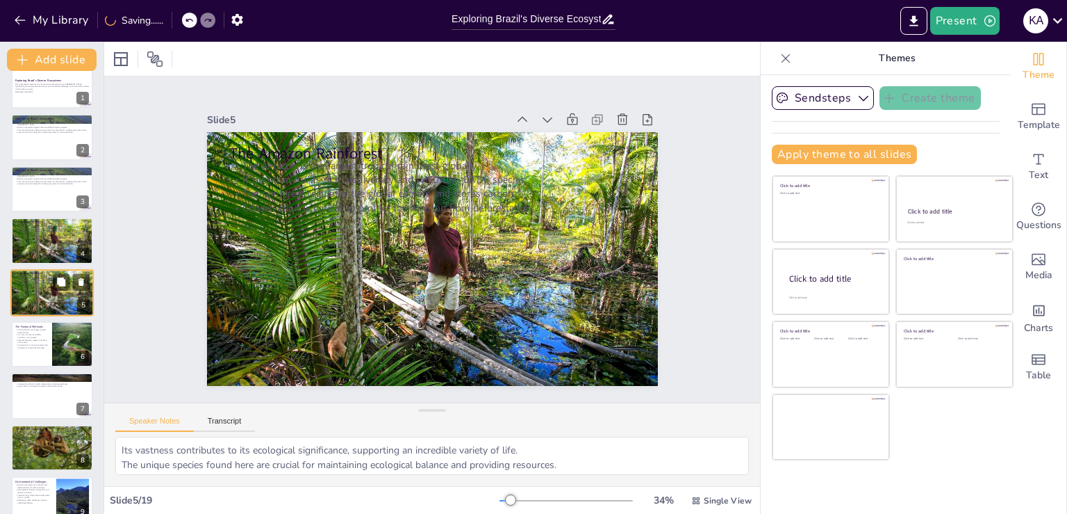
checkbox input "true"
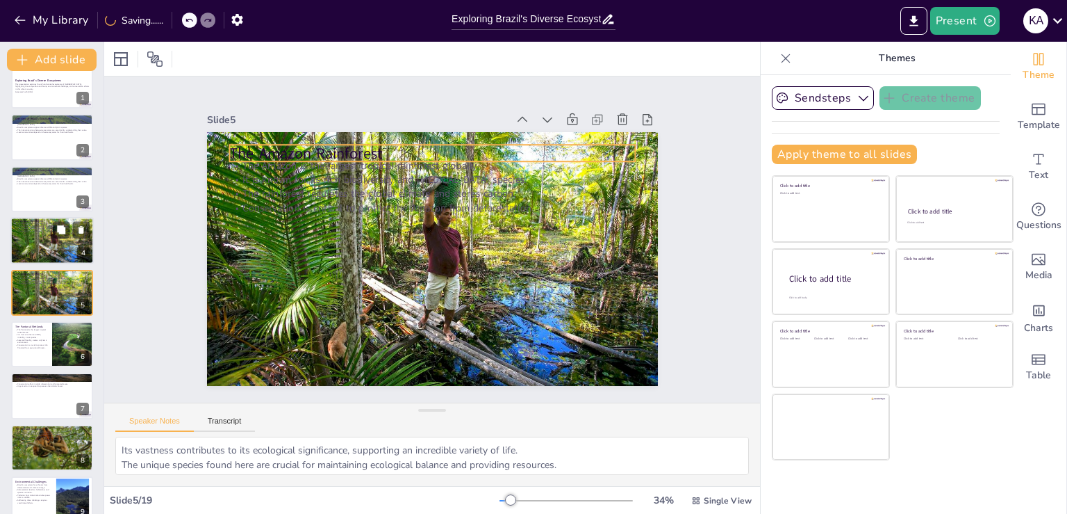
checkbox input "true"
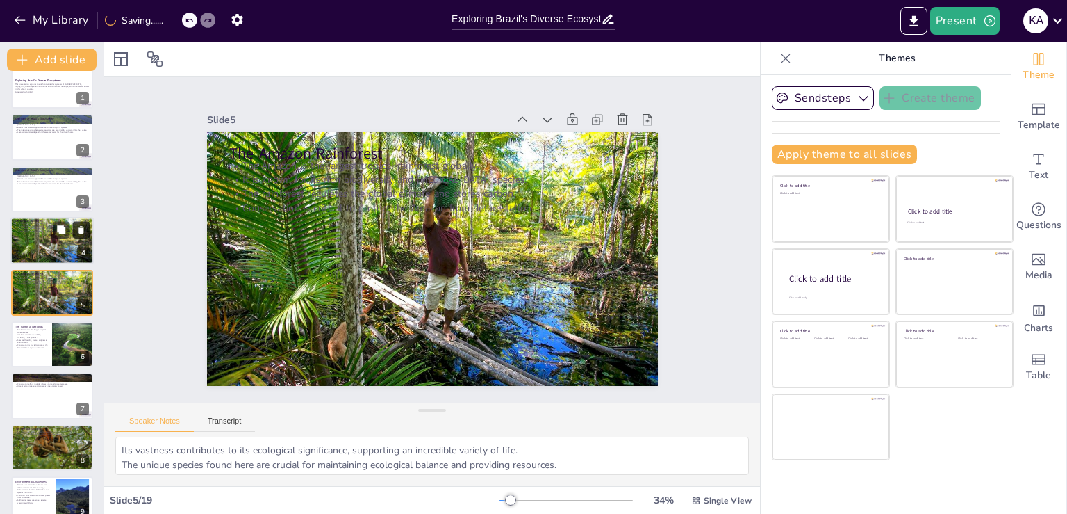
checkbox input "true"
click at [81, 233] on icon at bounding box center [82, 230] width 6 height 8
type textarea "Its vastness and unique hydrology support an incredible range of wildlife and p…"
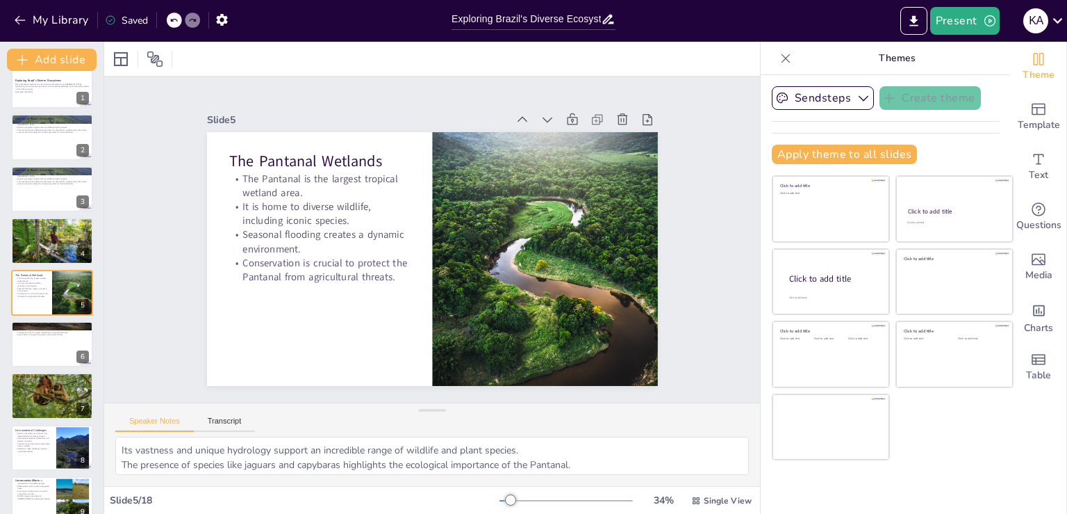
checkbox input "true"
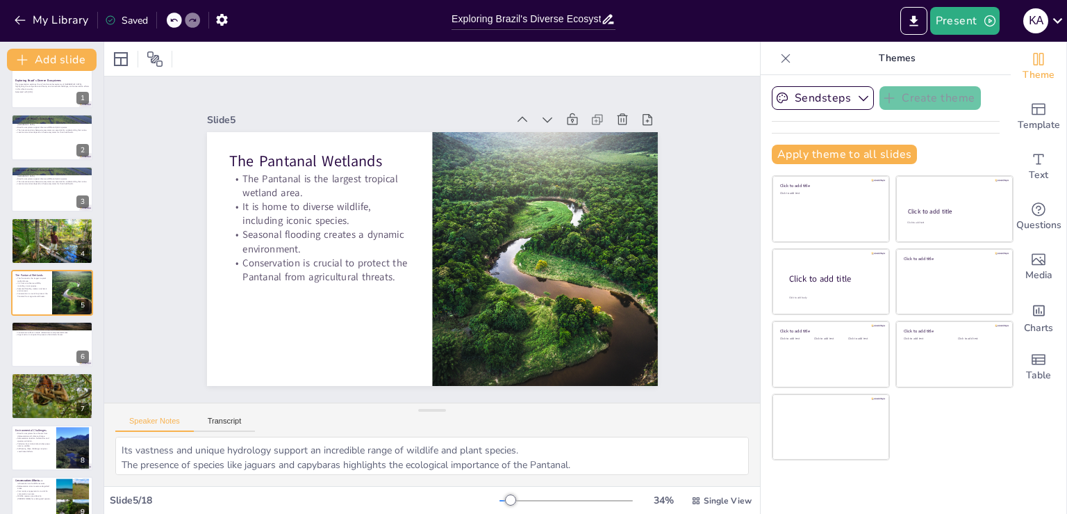
checkbox input "true"
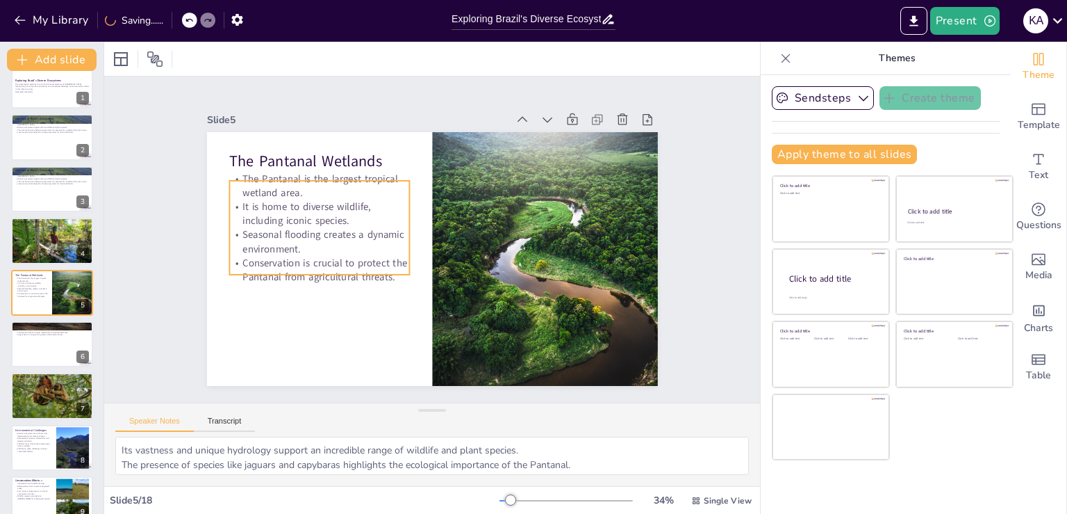
checkbox input "true"
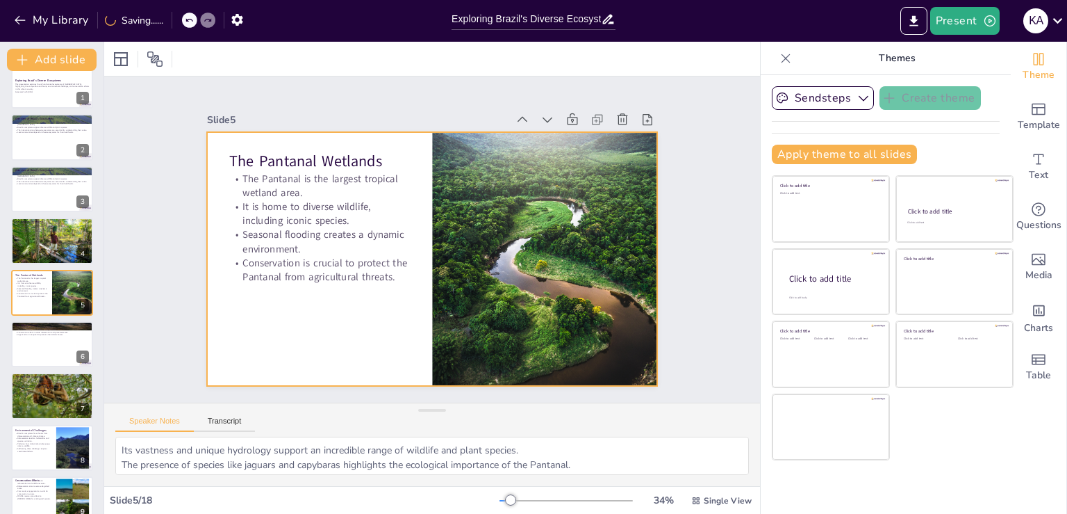
checkbox input "true"
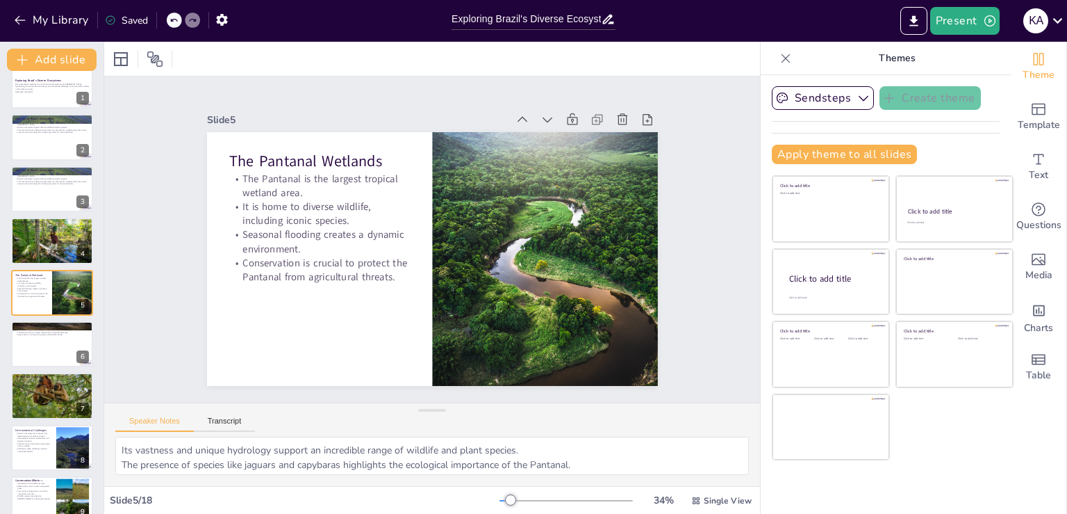
checkbox input "true"
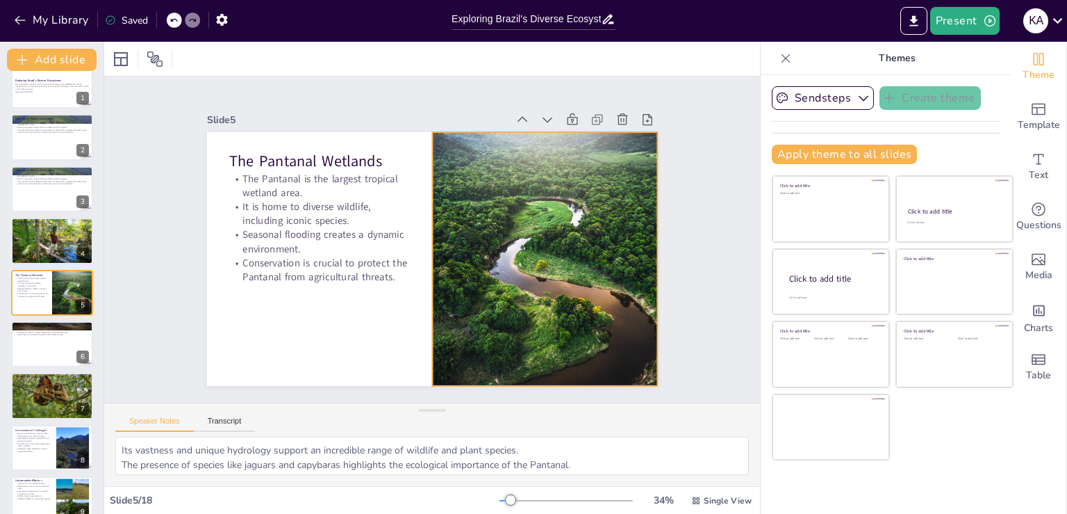
checkbox input "true"
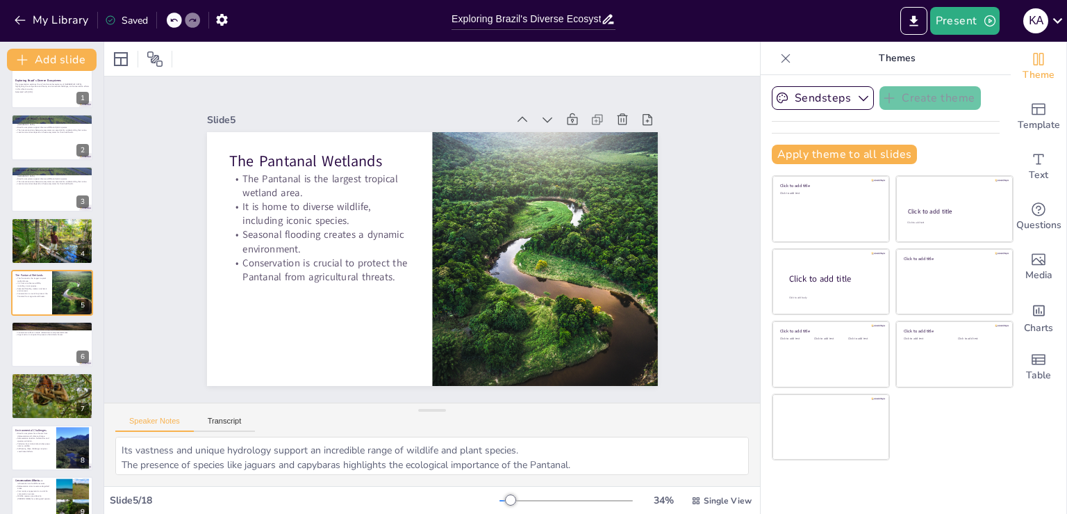
checkbox input "true"
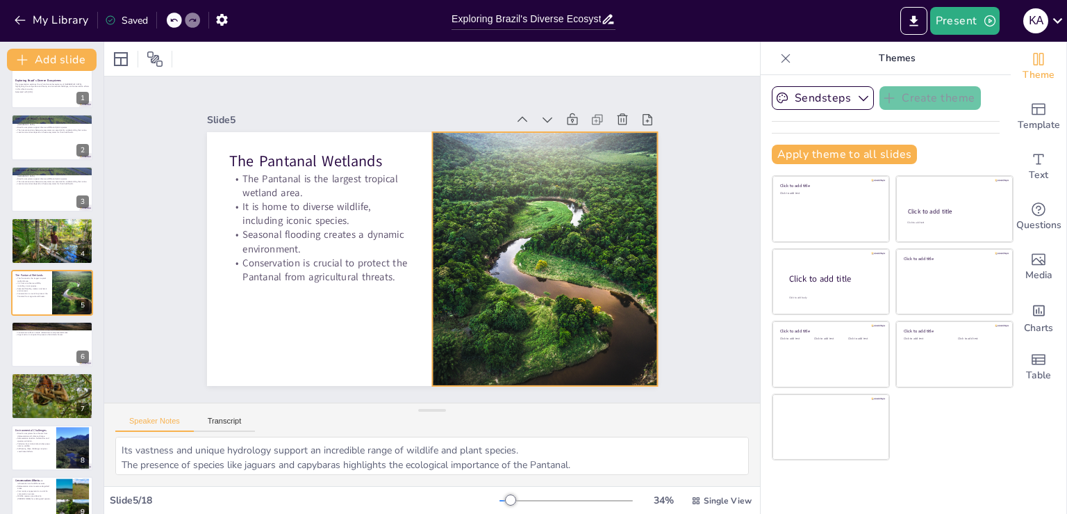
checkbox input "true"
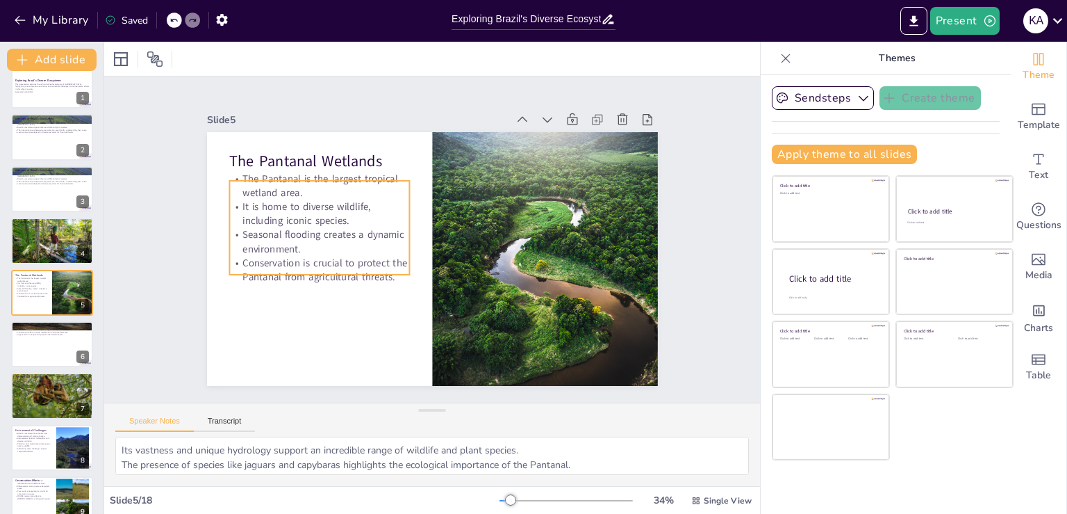
checkbox input "true"
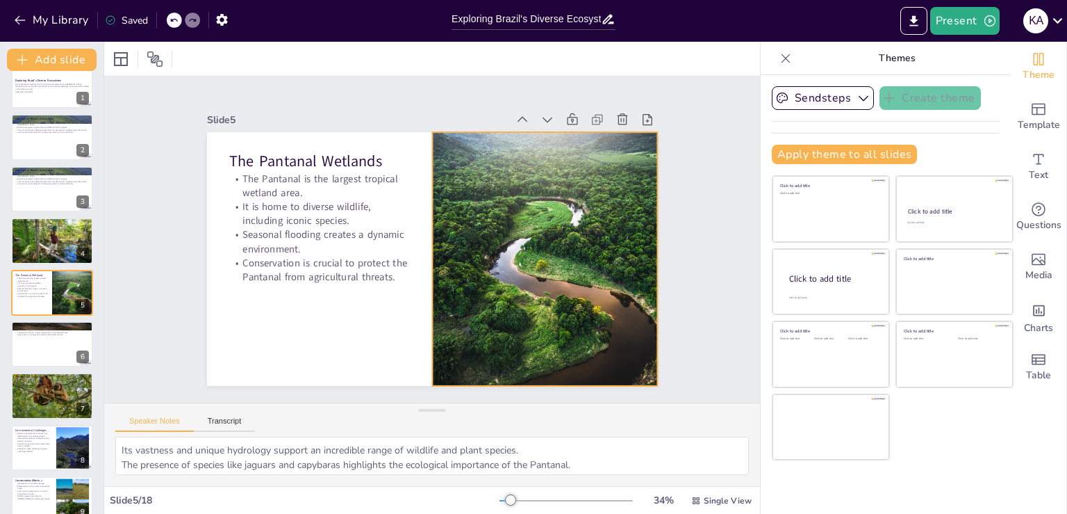
checkbox input "true"
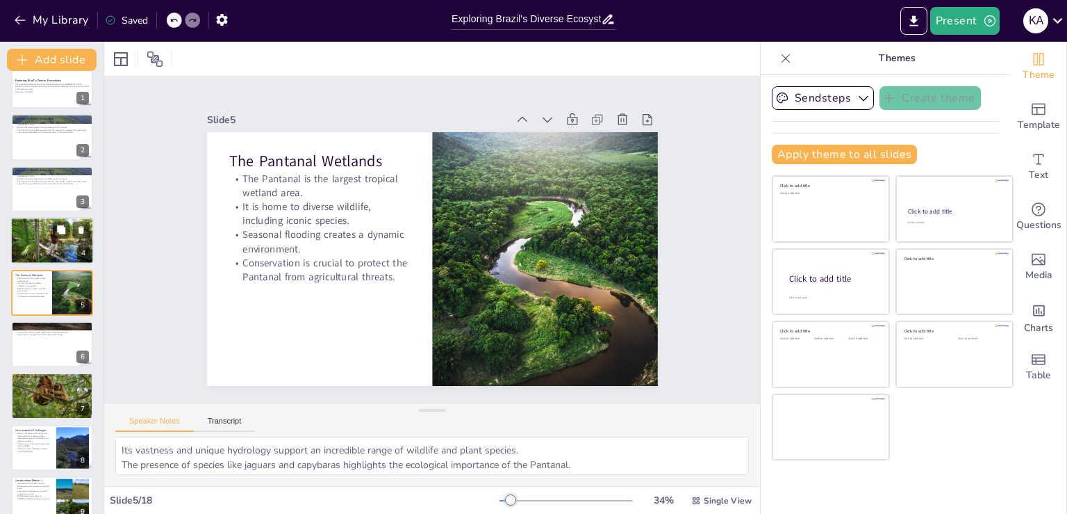
checkbox input "true"
click at [58, 258] on div at bounding box center [52, 240] width 84 height 47
type textarea "Its vastness contributes to its ecological significance, supporting an incredib…"
checkbox input "true"
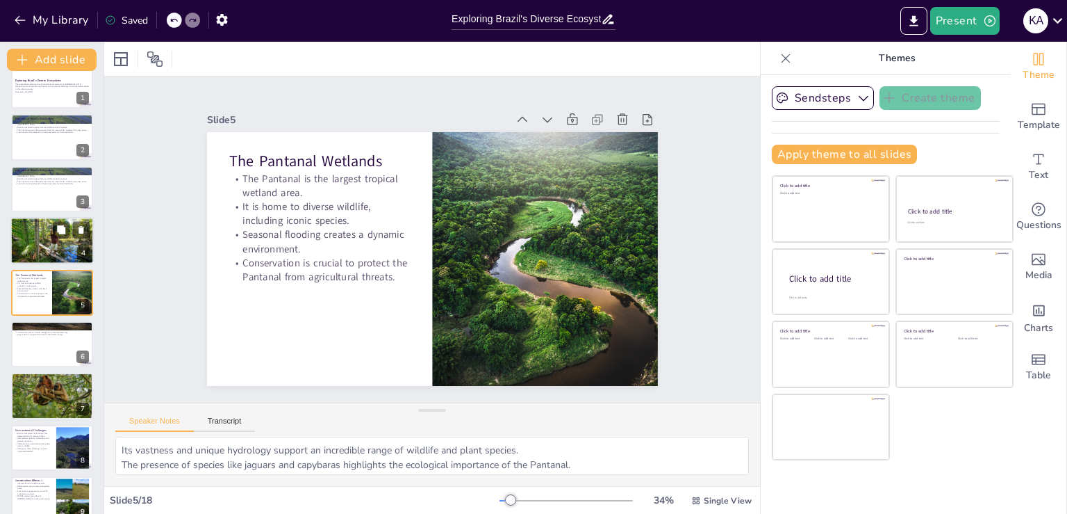
checkbox input "true"
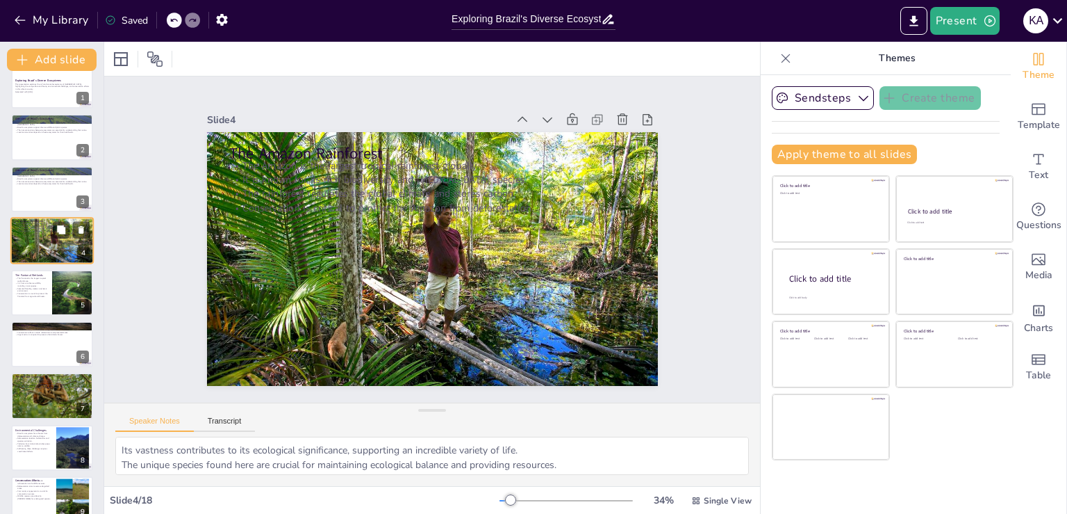
scroll to position [0, 0]
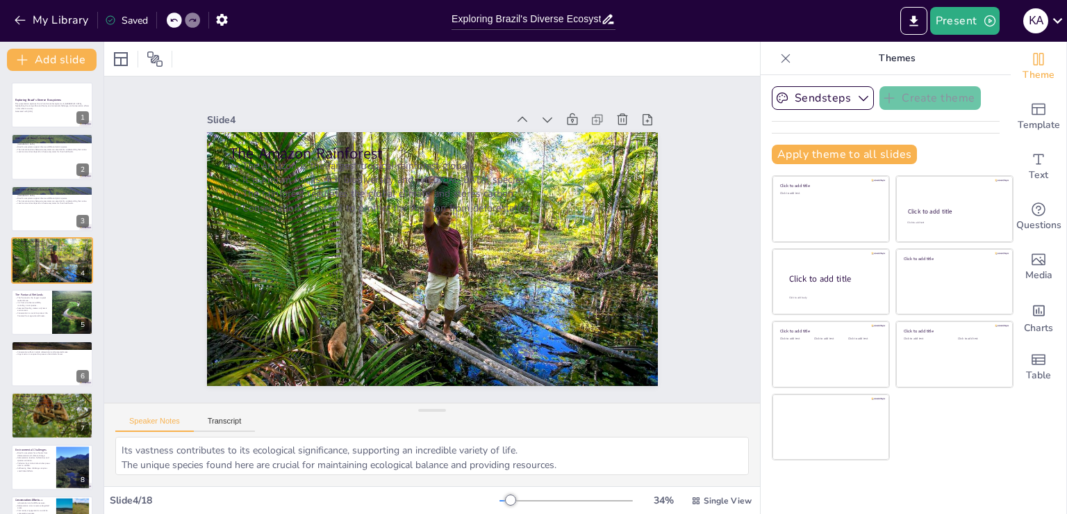
checkbox input "true"
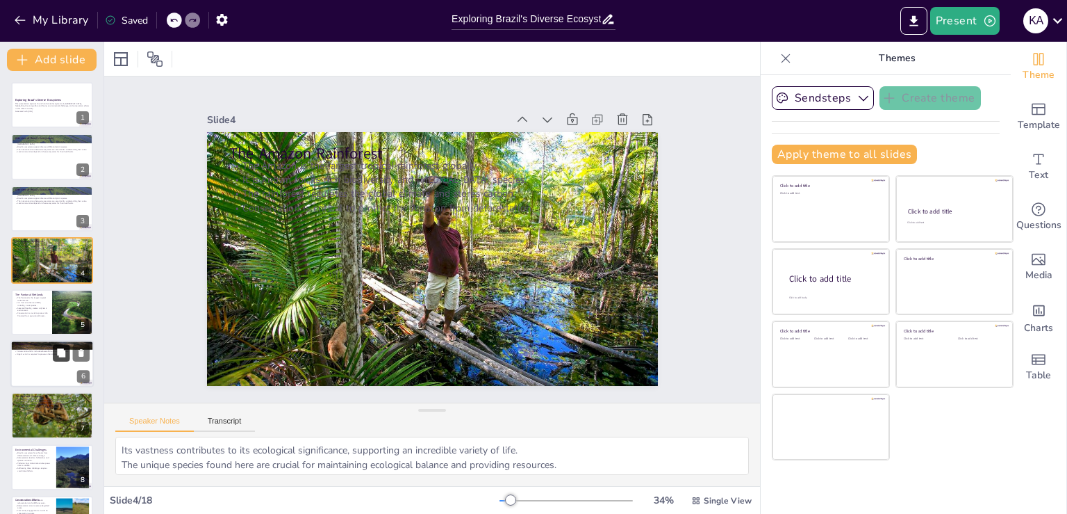
checkbox input "true"
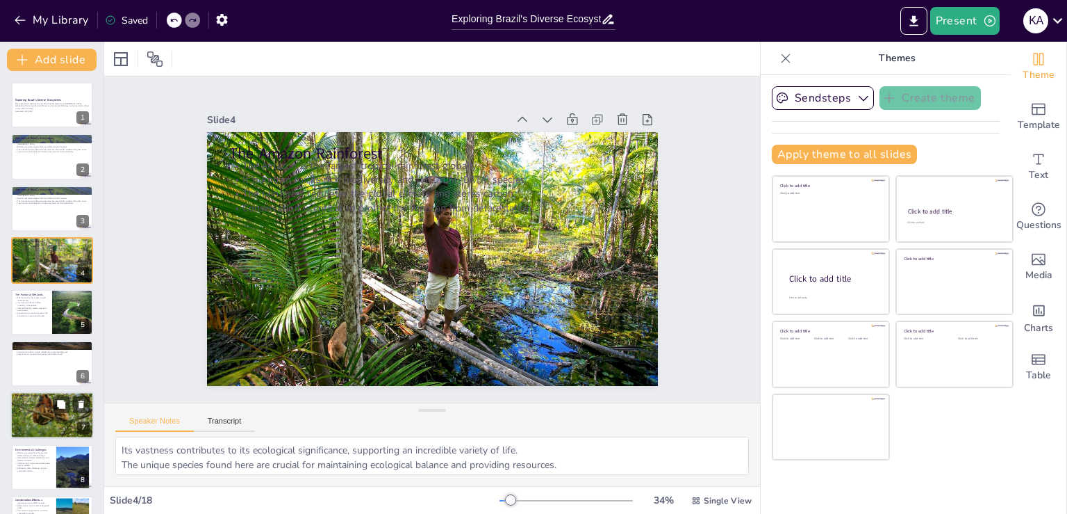
checkbox input "true"
click at [52, 405] on p "The Cerrado supports diverse plant species, many of which are endemic." at bounding box center [52, 406] width 75 height 3
type textarea "Its distinct characteristics contribute to its biodiversity and ecological impo…"
checkbox input "true"
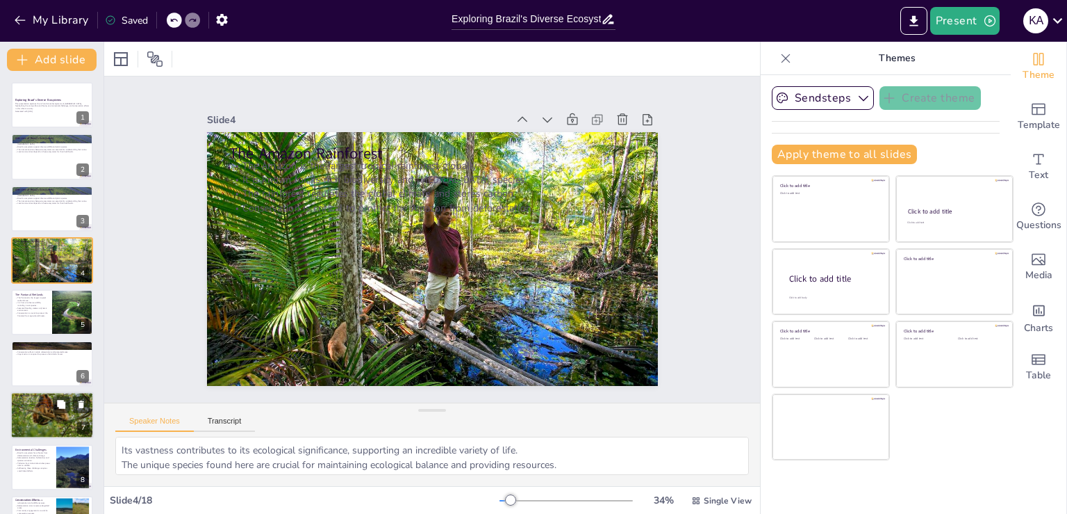
checkbox input "true"
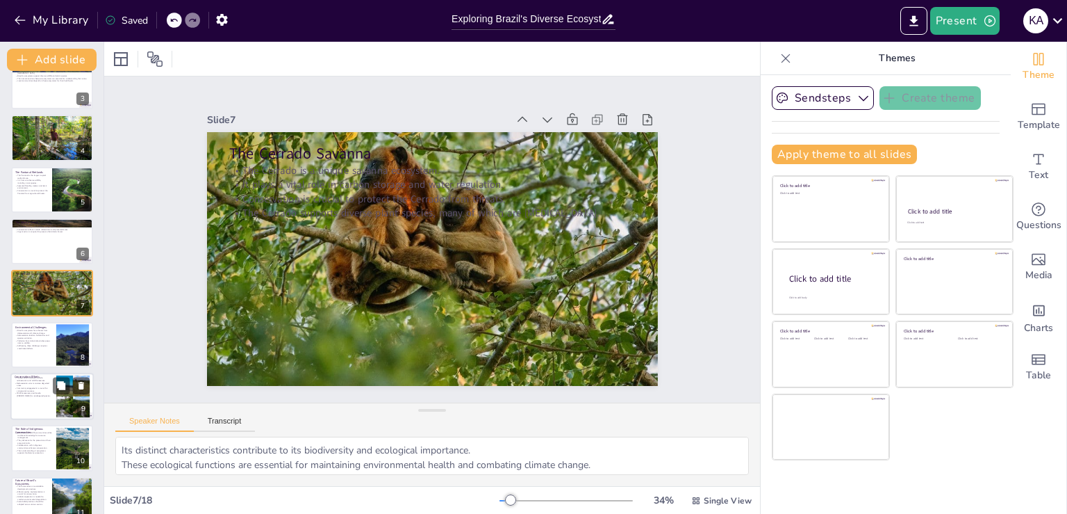
checkbox input "true"
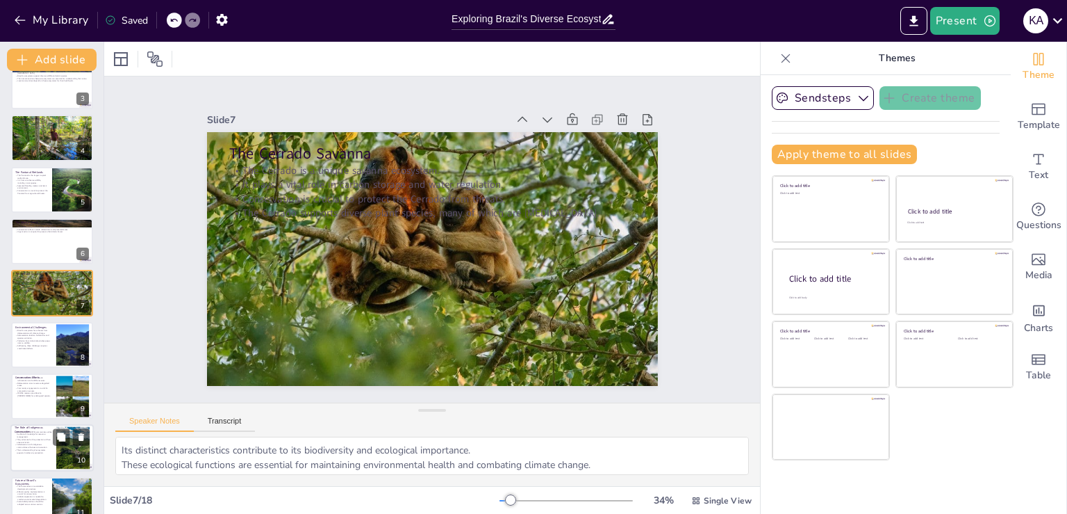
checkbox input "true"
click at [44, 455] on div at bounding box center [51, 448] width 83 height 47
type textarea "This knowledge is invaluable for sustainable practices and conservation efforts…"
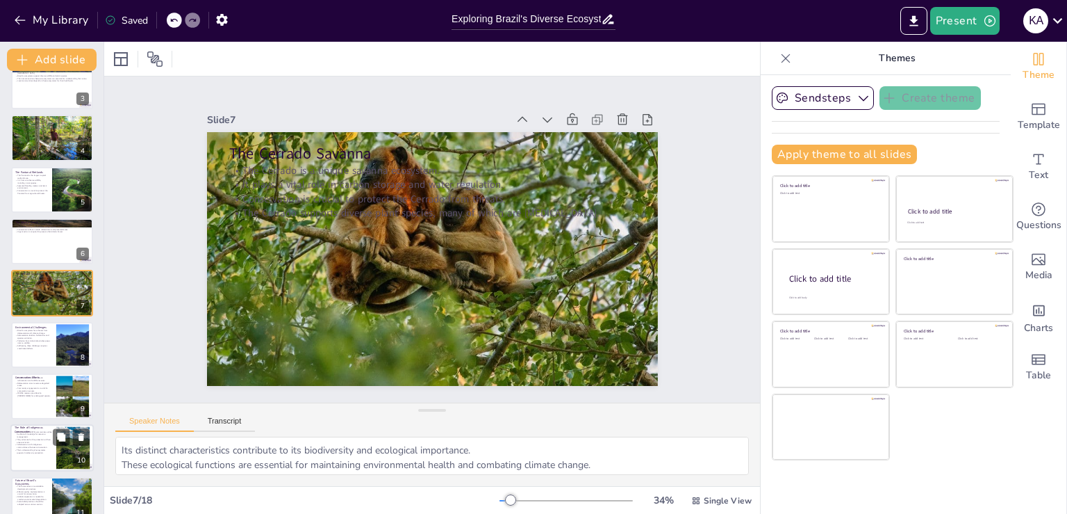
checkbox input "true"
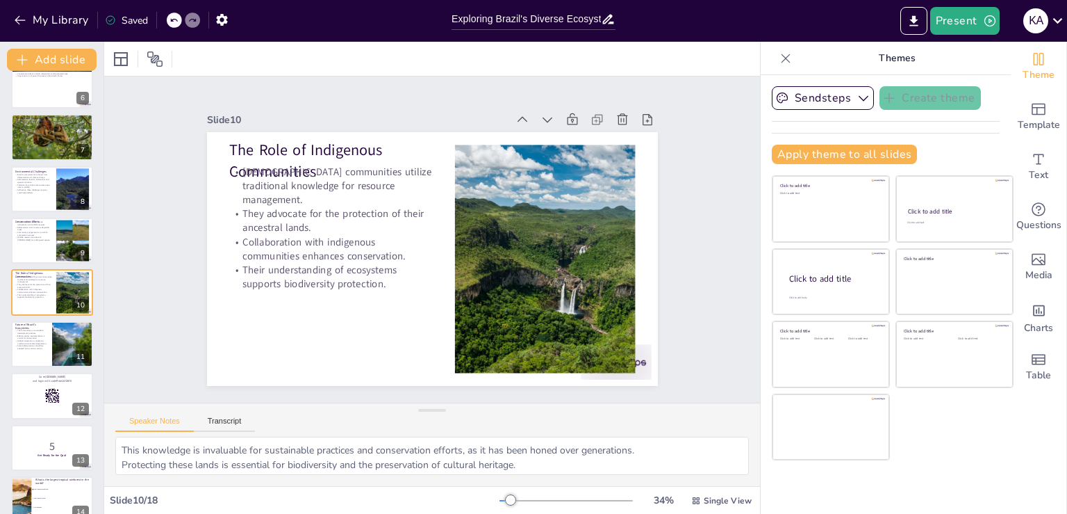
checkbox input "true"
click at [32, 288] on p "Collaboration with indigenous communities enhances conservation." at bounding box center [34, 290] width 38 height 5
click at [33, 326] on p "Future of Brazil's Ecosystems" at bounding box center [31, 326] width 33 height 8
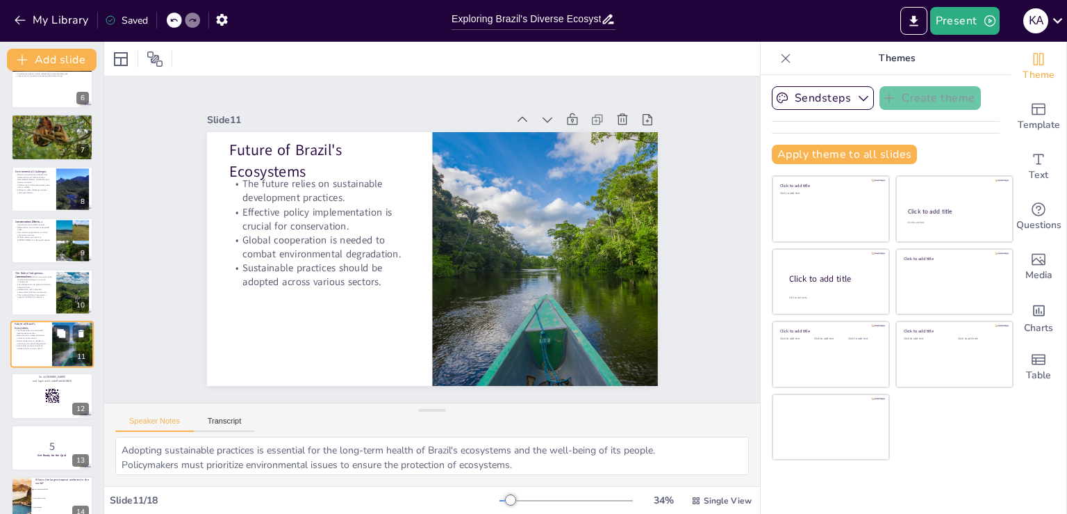
scroll to position [329, 0]
